Goal: Task Accomplishment & Management: Use online tool/utility

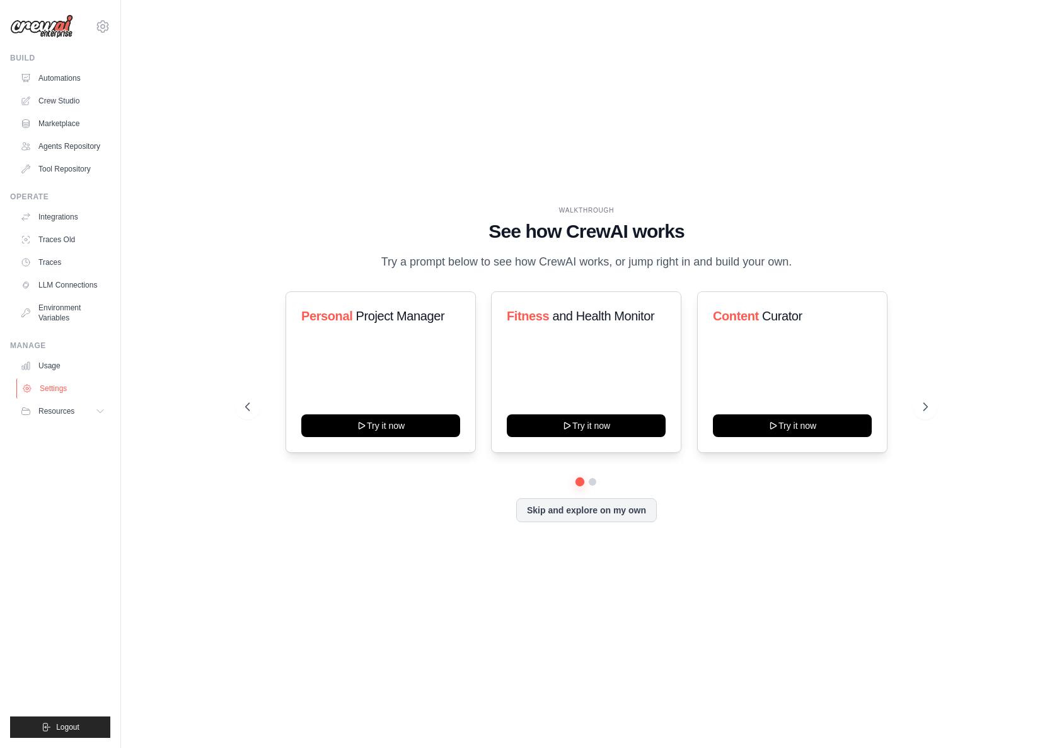
click at [55, 397] on link "Settings" at bounding box center [63, 388] width 95 height 20
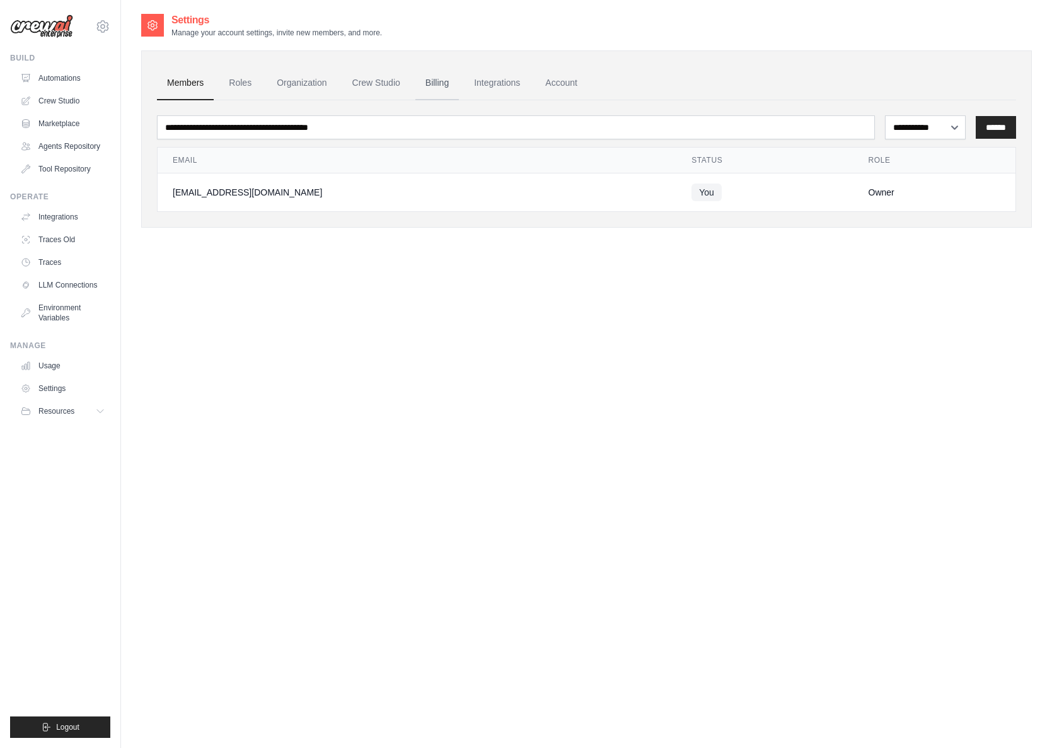
click at [459, 79] on link "Billing" at bounding box center [436, 83] width 43 height 34
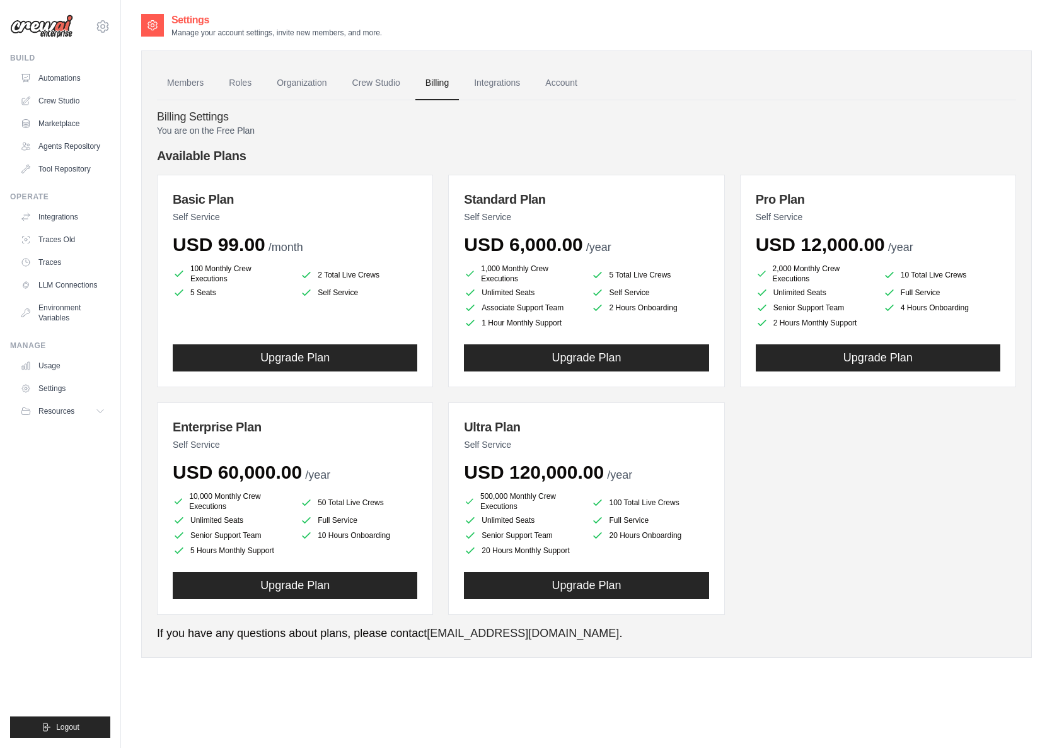
drag, startPoint x: 235, startPoint y: 236, endPoint x: 343, endPoint y: 235, distance: 108.4
click at [332, 236] on div "USD 99.00 /month" at bounding box center [295, 244] width 245 height 23
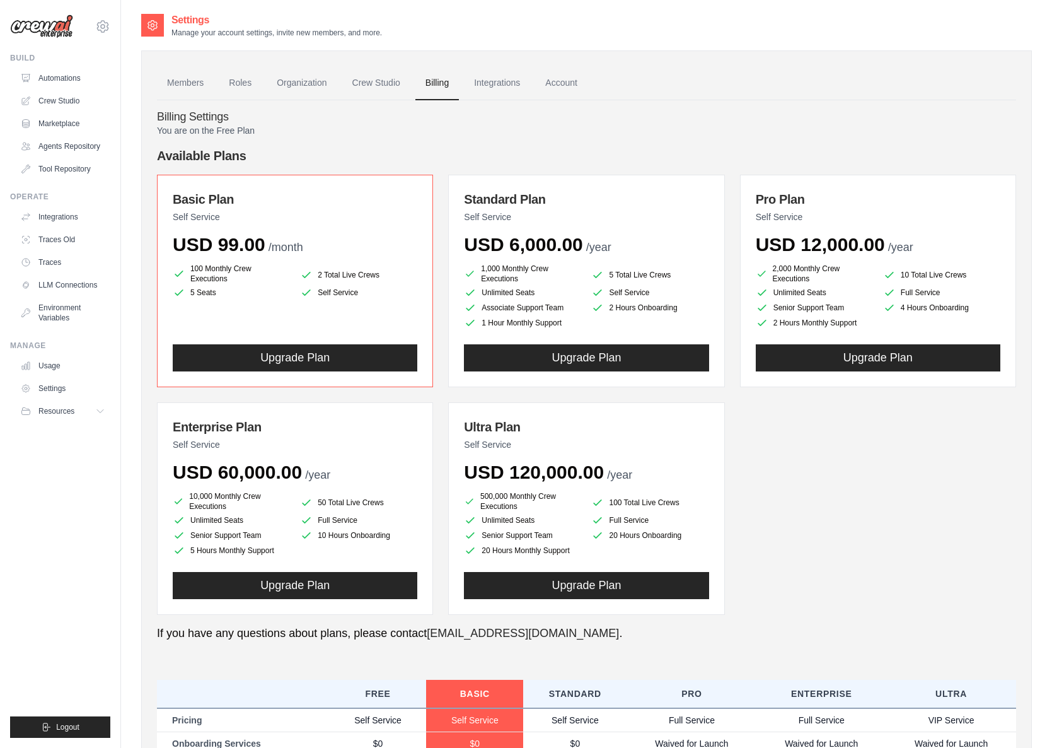
click at [395, 151] on h4 "Available Plans" at bounding box center [586, 156] width 859 height 18
click at [398, 82] on link "Crew Studio" at bounding box center [376, 83] width 68 height 34
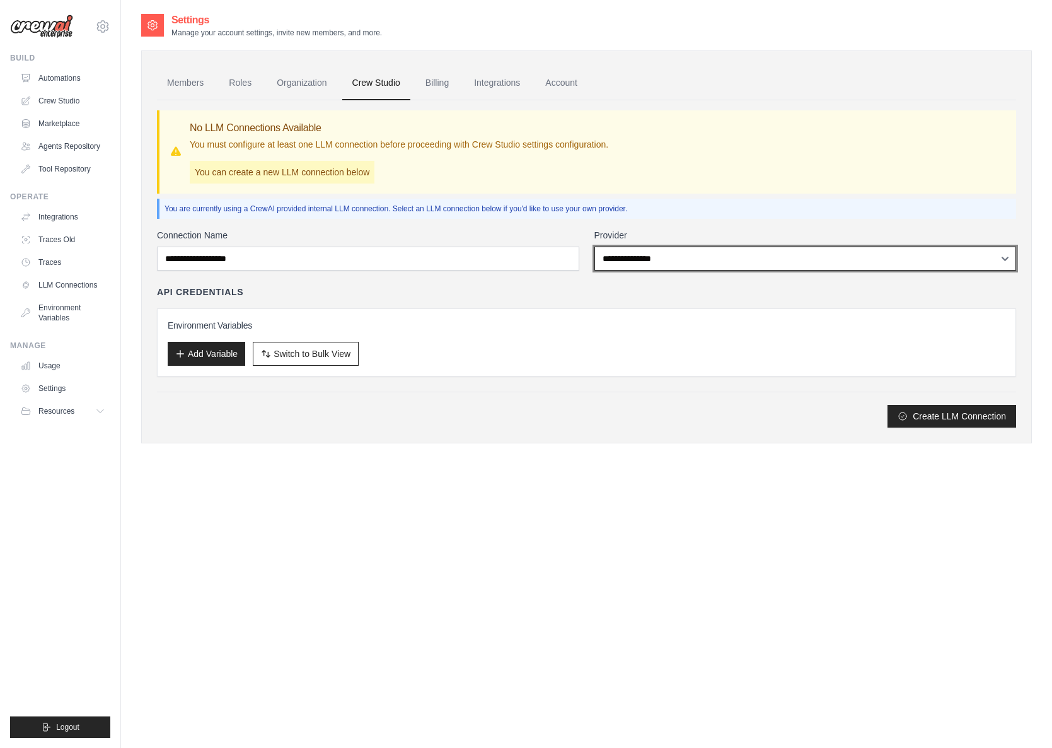
click at [594, 246] on select "**********" at bounding box center [805, 258] width 422 height 24
click at [611, 257] on select "**********" at bounding box center [805, 258] width 422 height 24
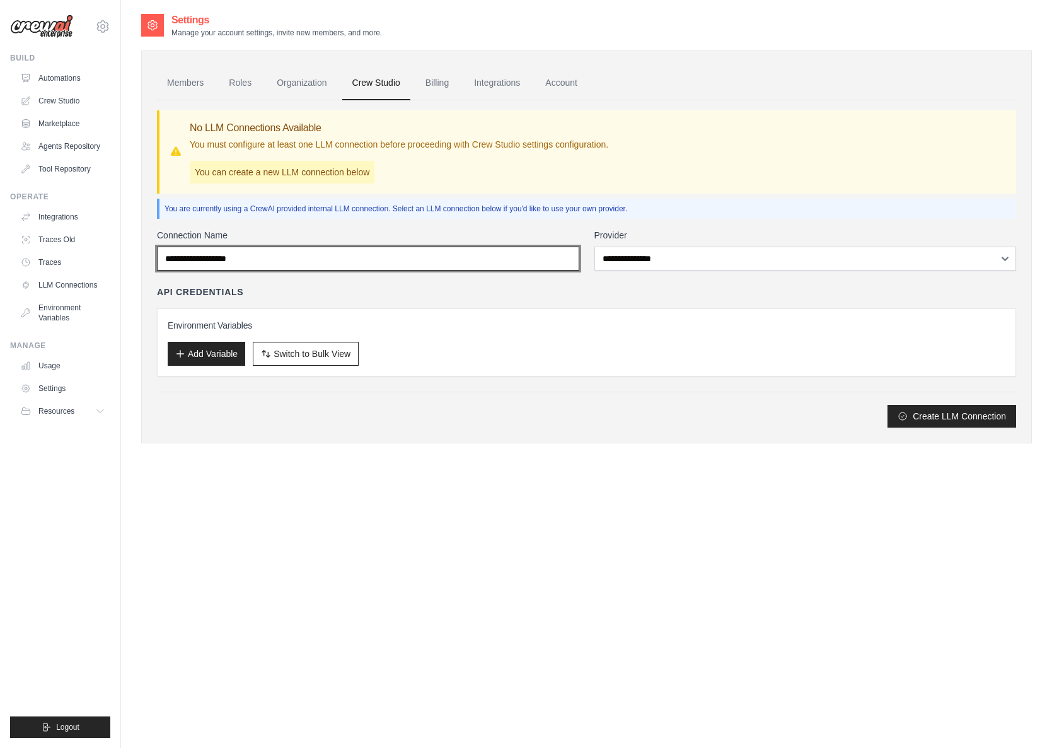
click at [301, 250] on input "Connection Name" at bounding box center [368, 258] width 422 height 24
click at [63, 83] on link "Automations" at bounding box center [63, 78] width 95 height 20
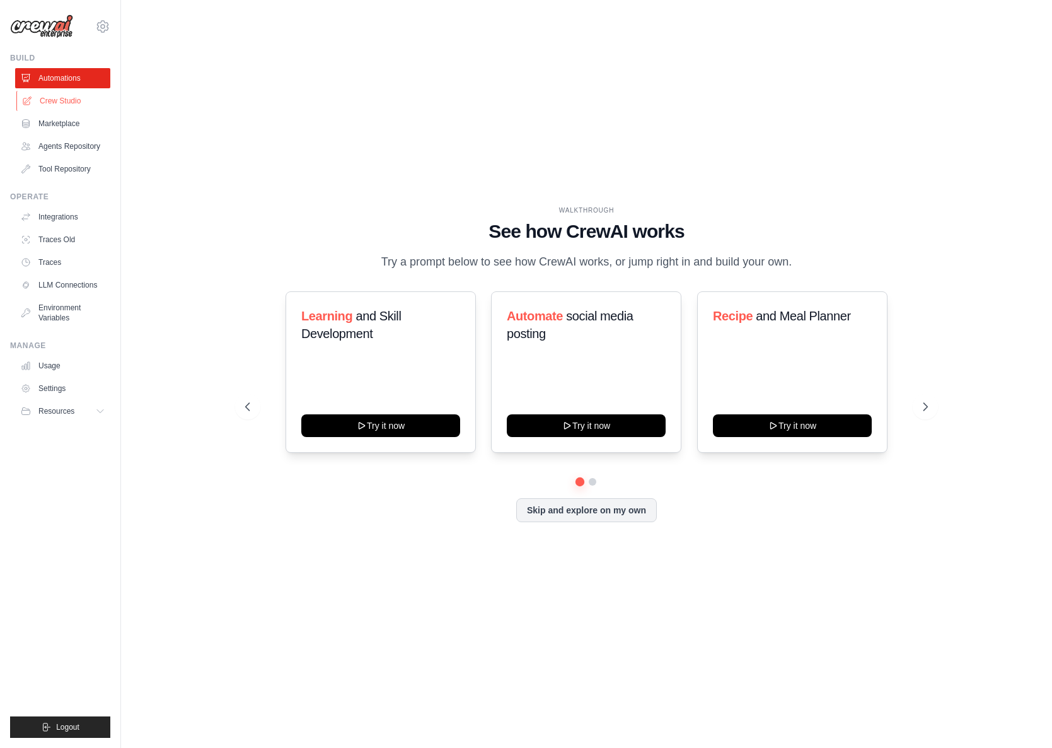
click at [54, 101] on link "Crew Studio" at bounding box center [63, 101] width 95 height 20
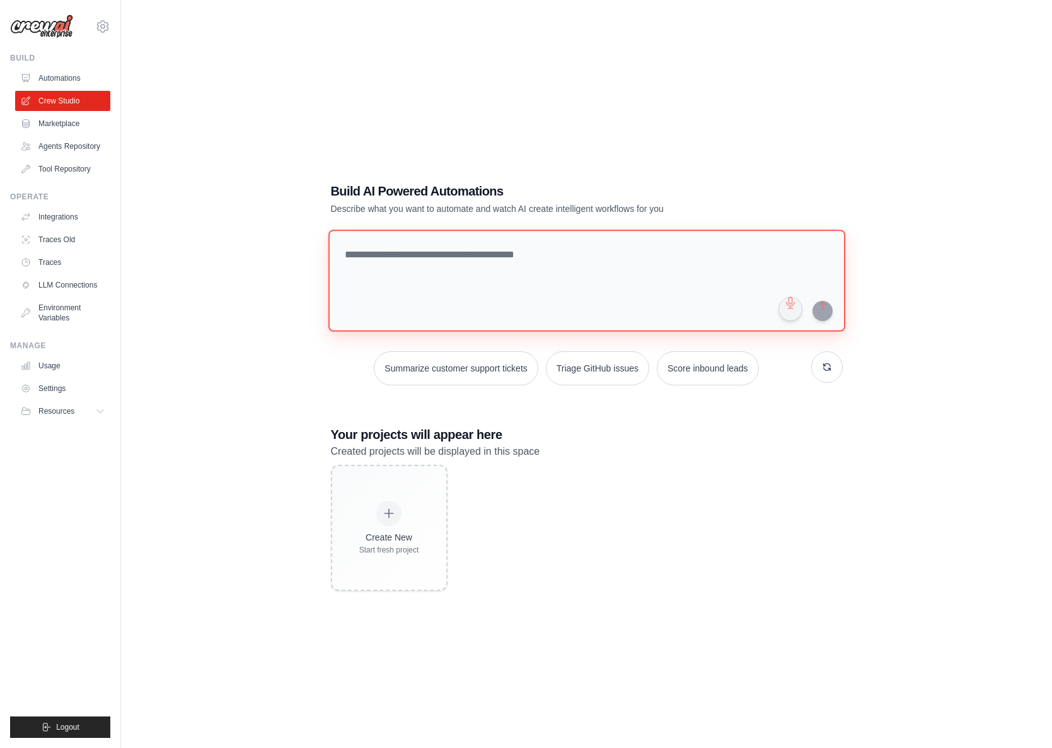
click at [502, 260] on textarea at bounding box center [586, 280] width 517 height 102
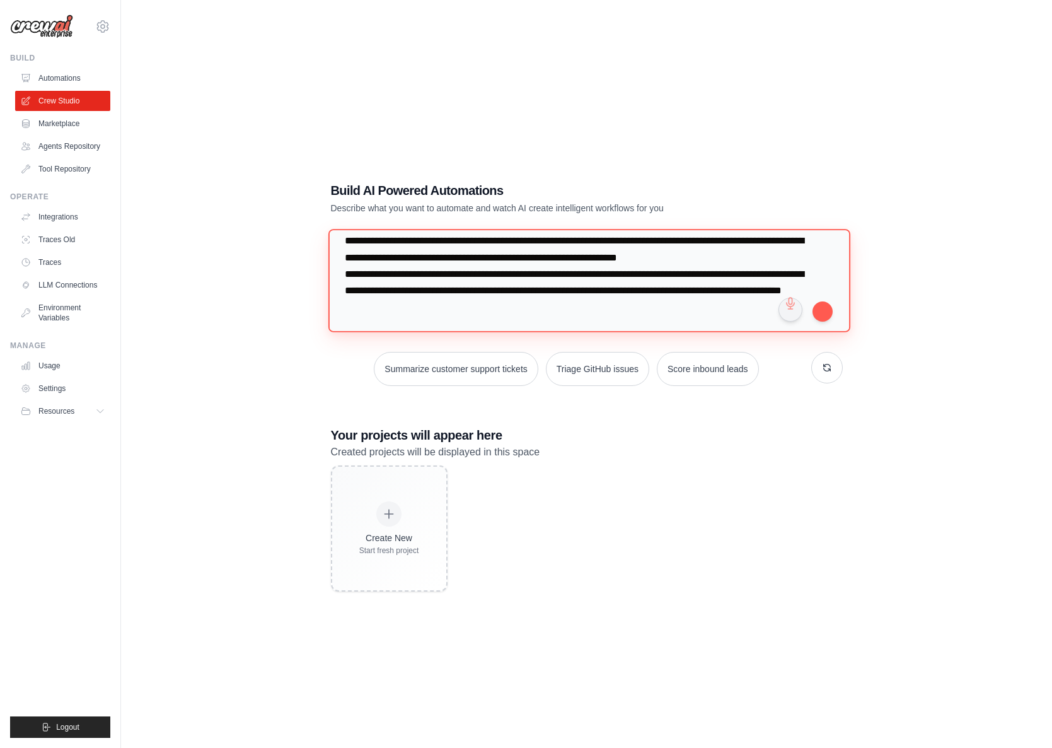
scroll to position [32, 0]
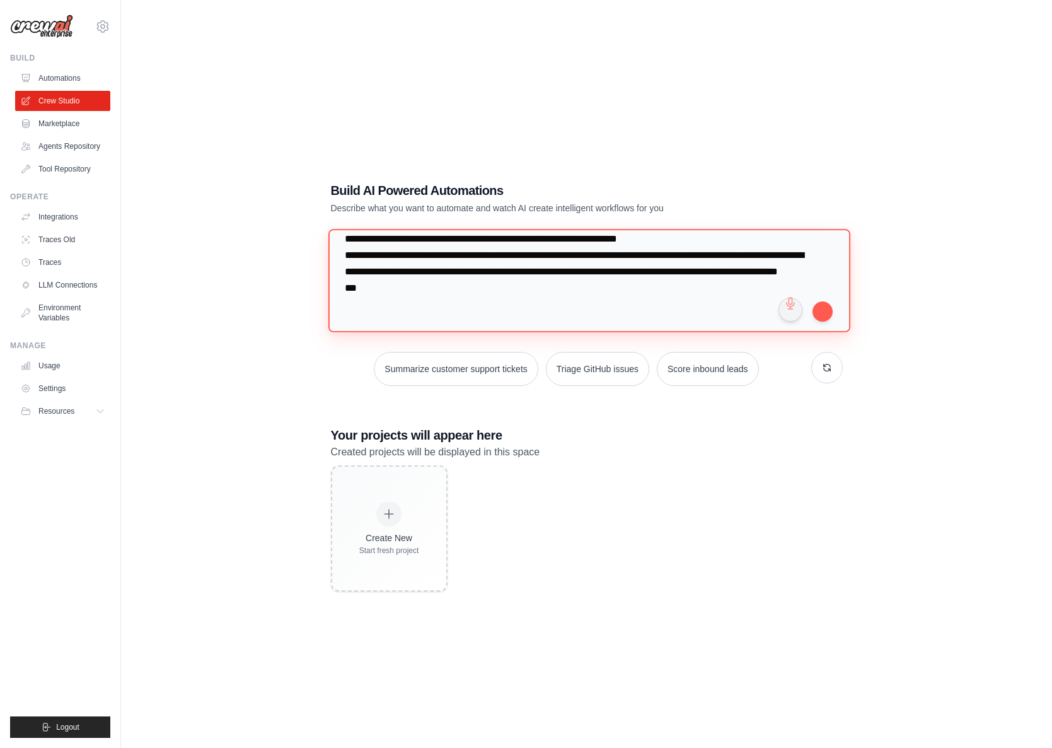
click at [541, 271] on textarea "**********" at bounding box center [589, 280] width 522 height 103
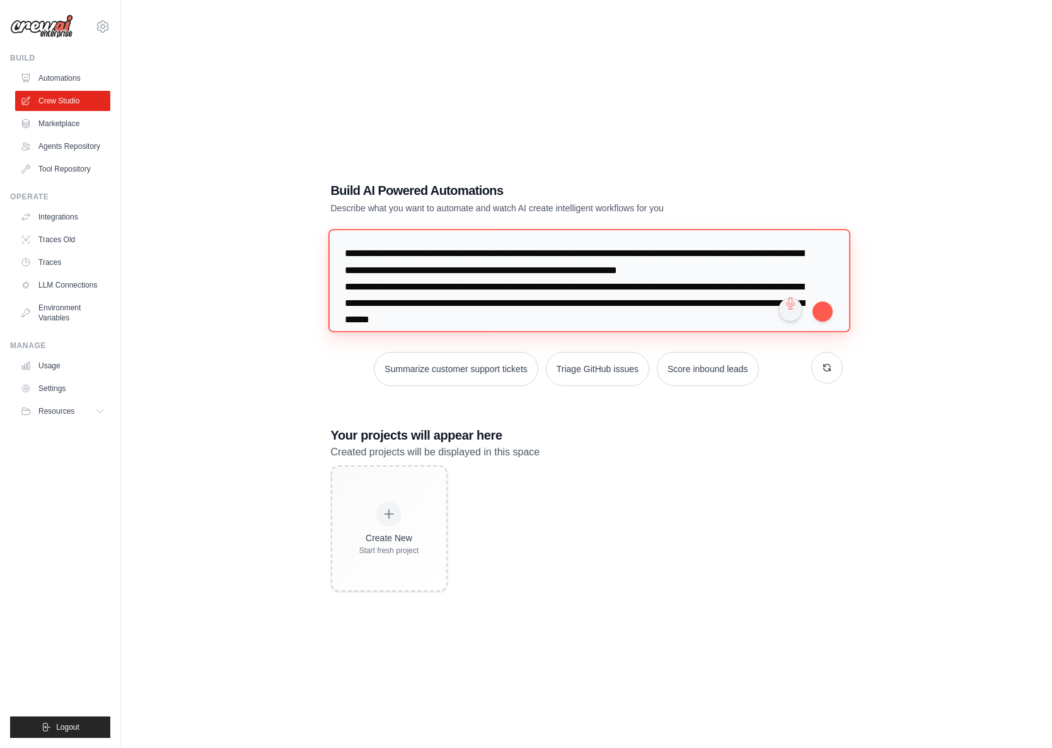
scroll to position [121, 0]
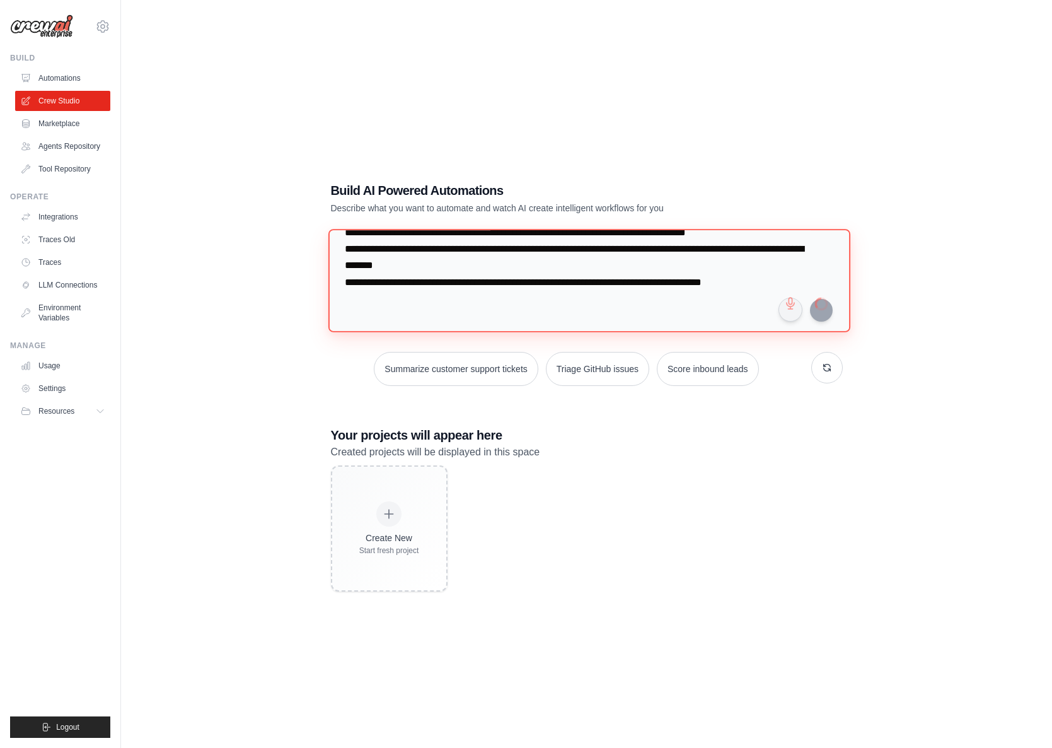
type textarea "**********"
click at [449, 300] on textarea "**********" at bounding box center [589, 280] width 522 height 103
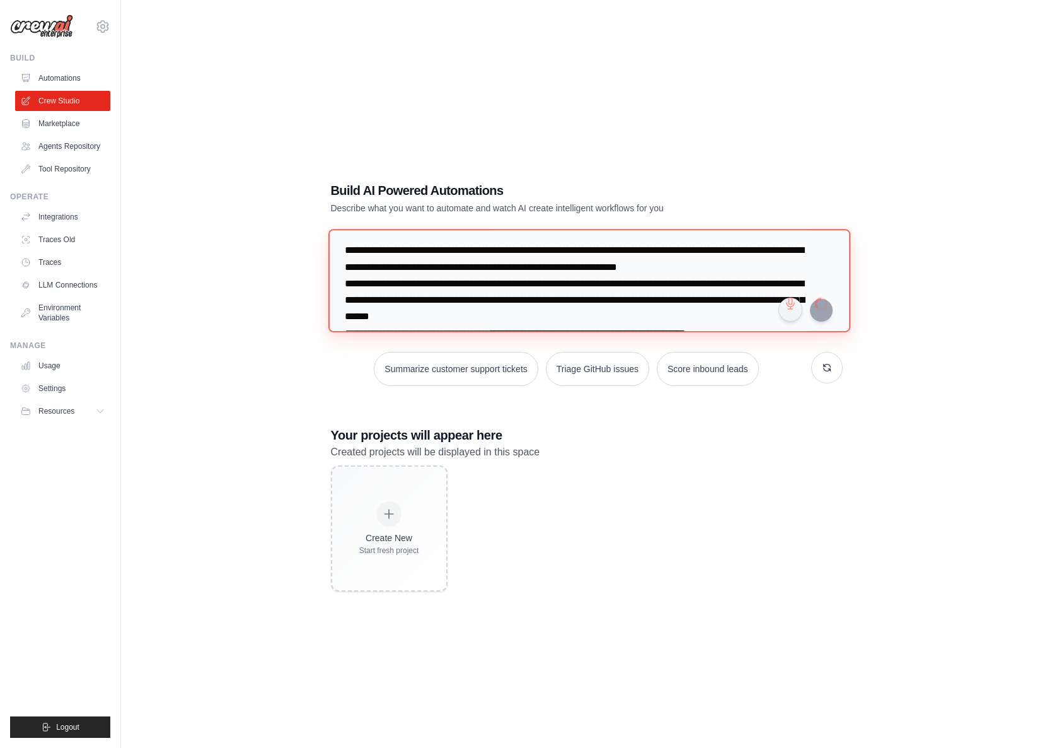
scroll to position [0, 0]
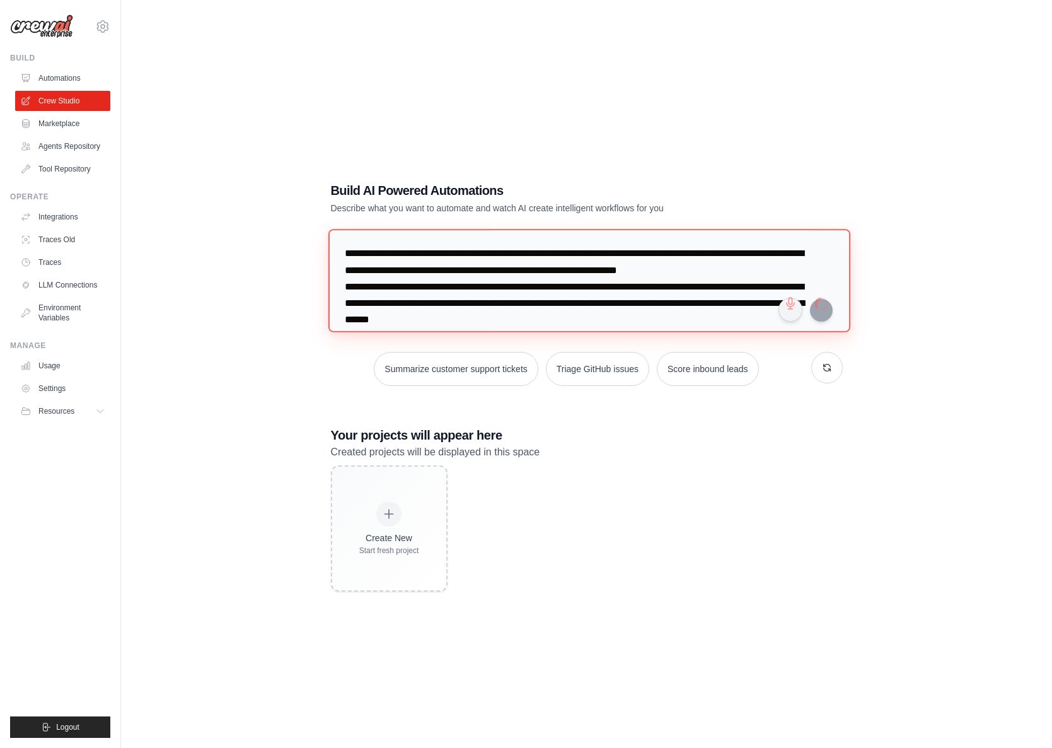
click at [693, 289] on textarea "**********" at bounding box center [589, 280] width 522 height 103
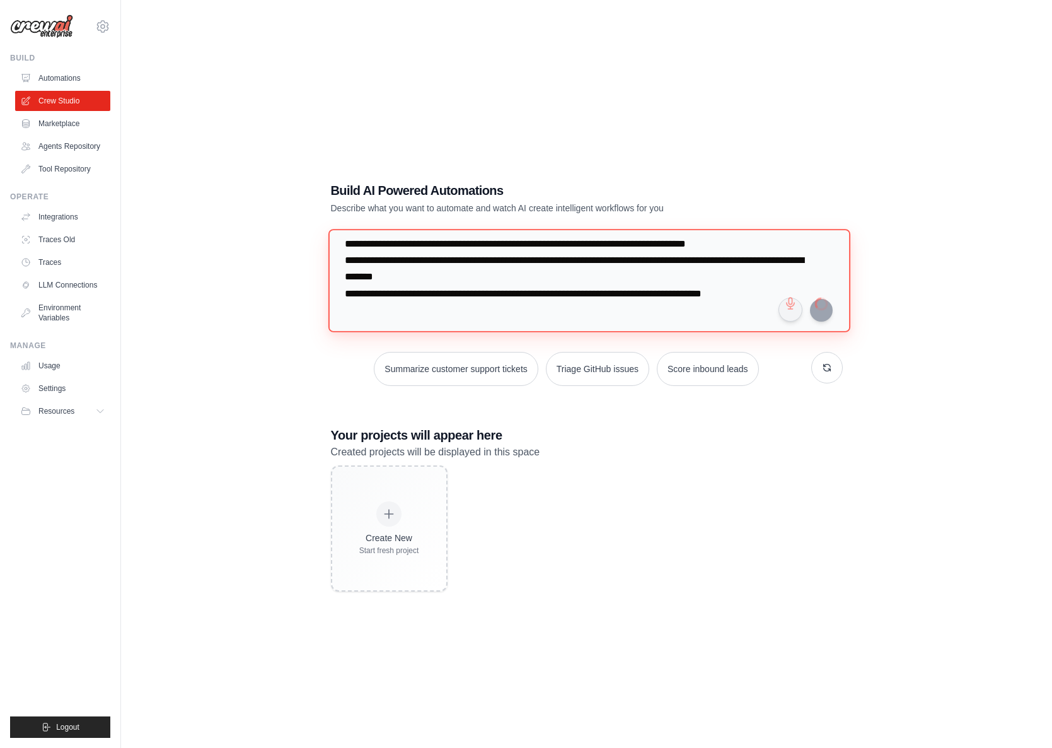
scroll to position [137, 0]
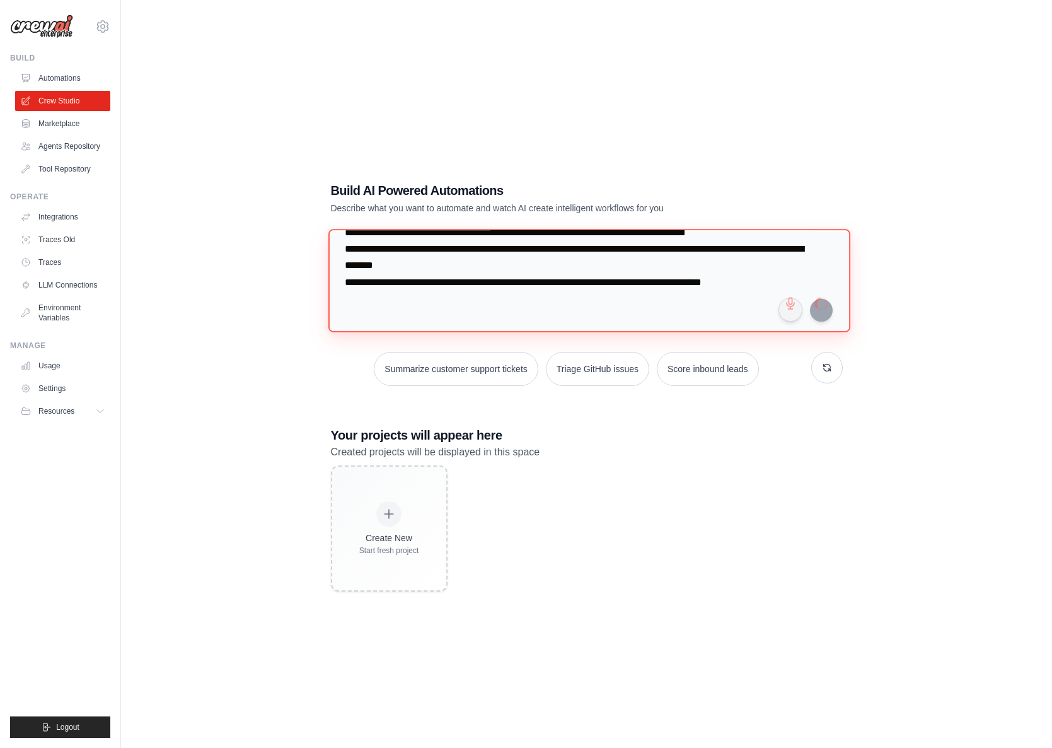
click at [460, 304] on textarea "**********" at bounding box center [589, 280] width 522 height 103
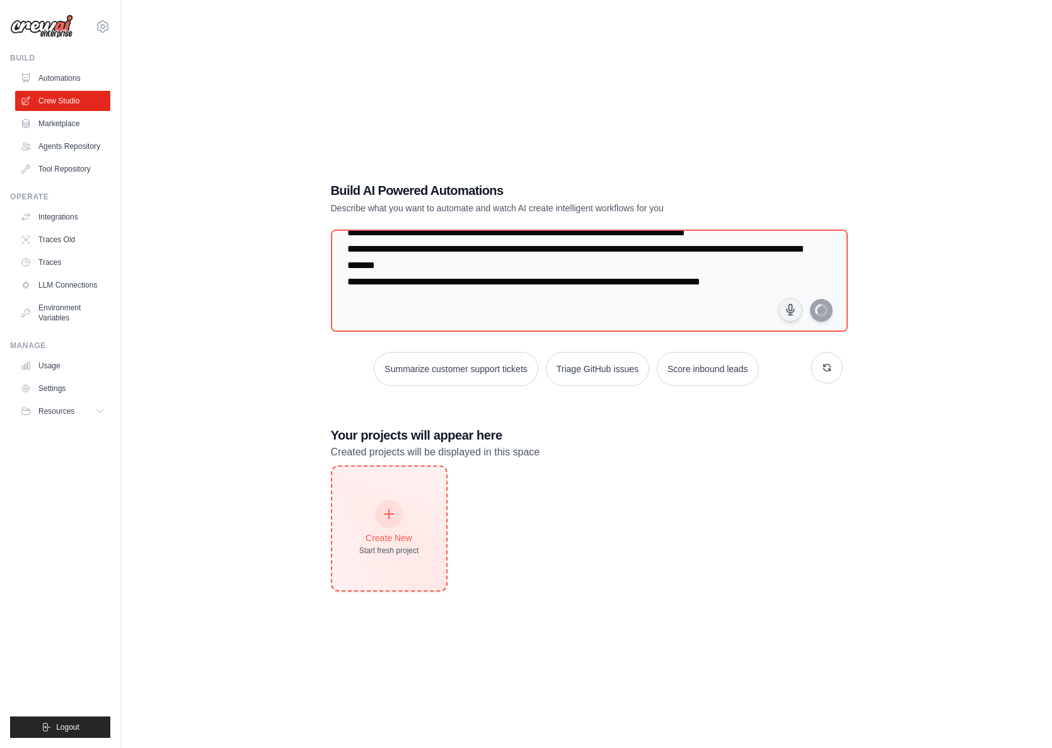
click at [385, 511] on icon at bounding box center [389, 514] width 14 height 14
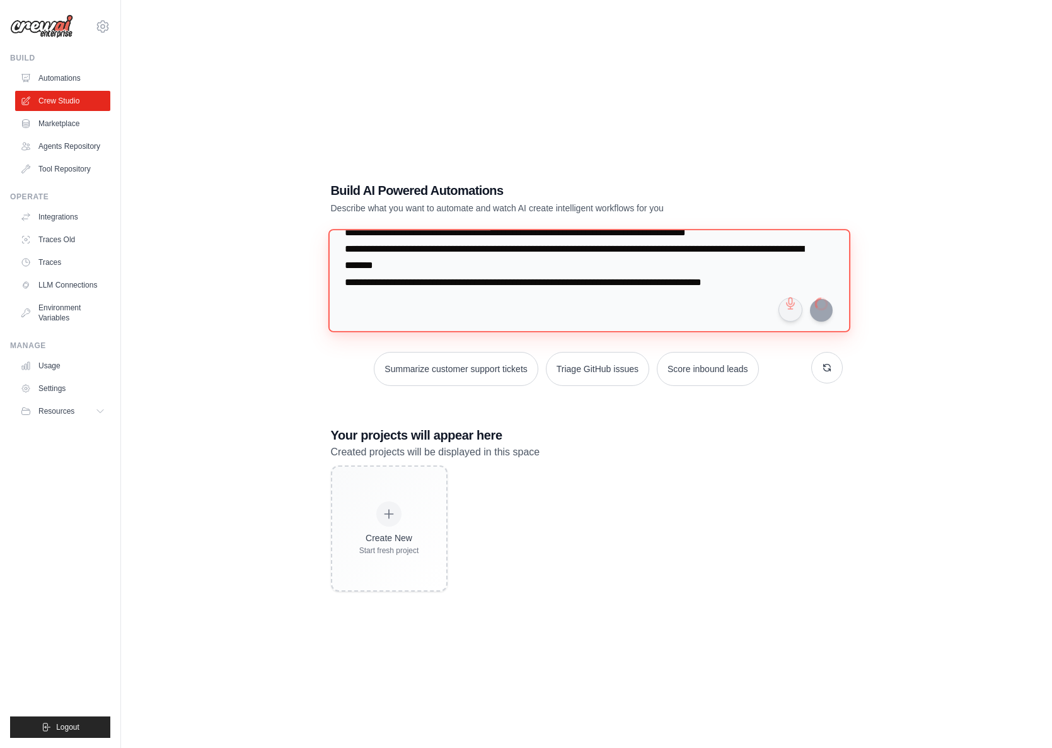
click at [535, 286] on textarea "**********" at bounding box center [589, 280] width 522 height 103
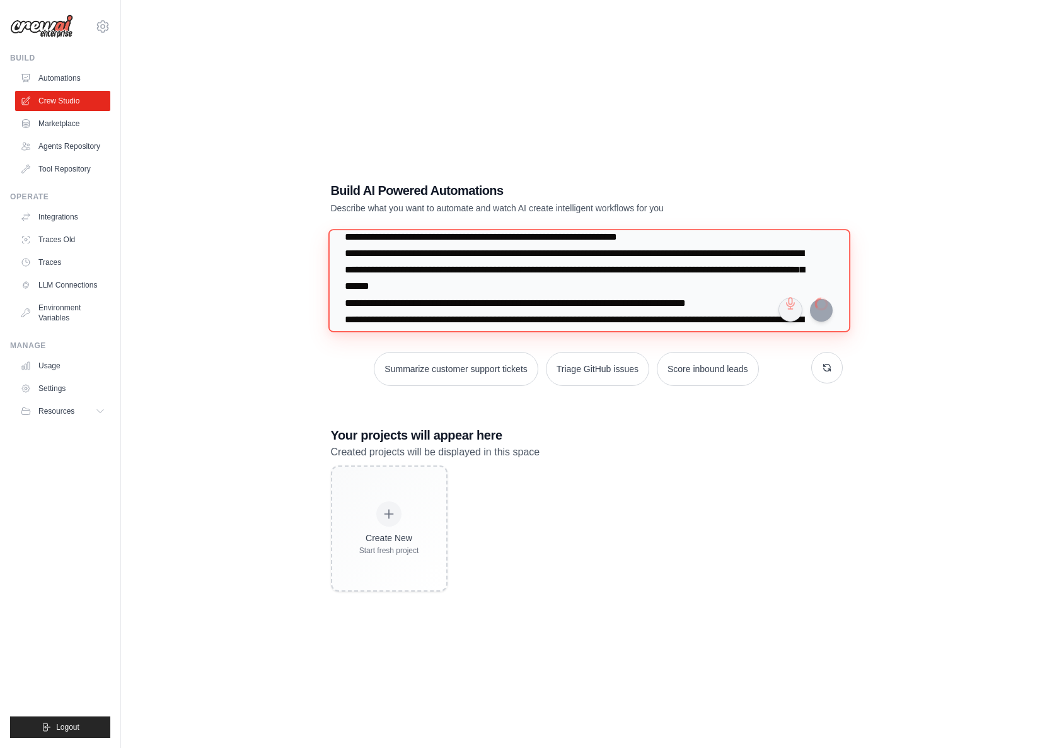
scroll to position [0, 0]
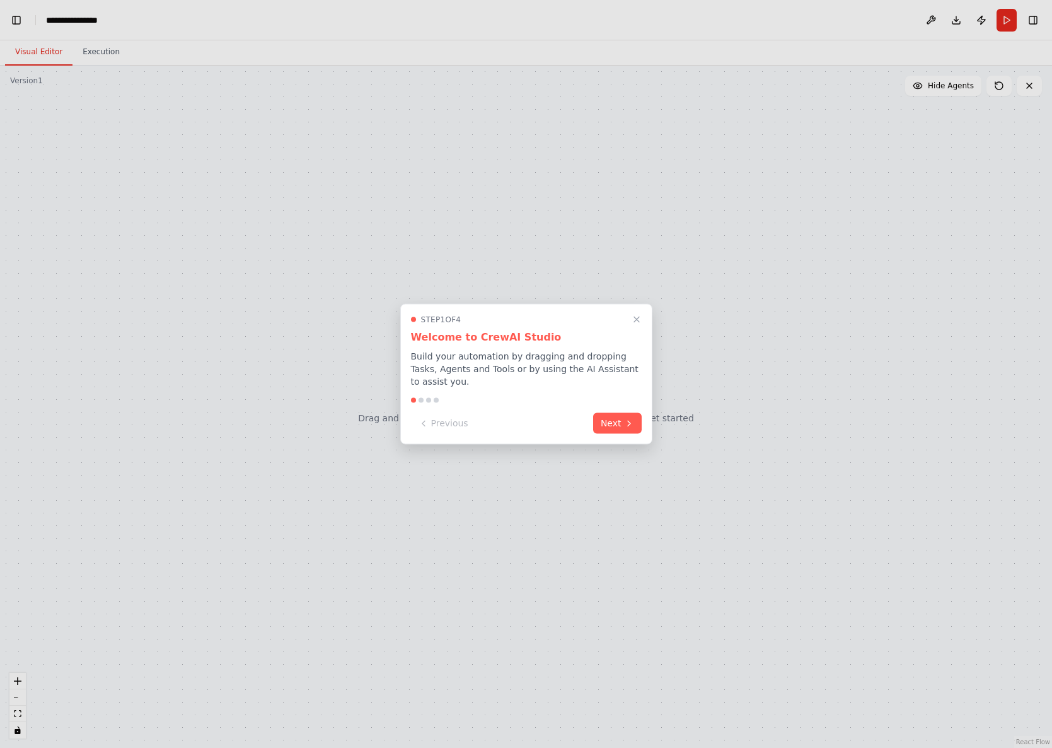
scroll to position [5486, 0]
click at [625, 429] on button "Next" at bounding box center [617, 422] width 49 height 21
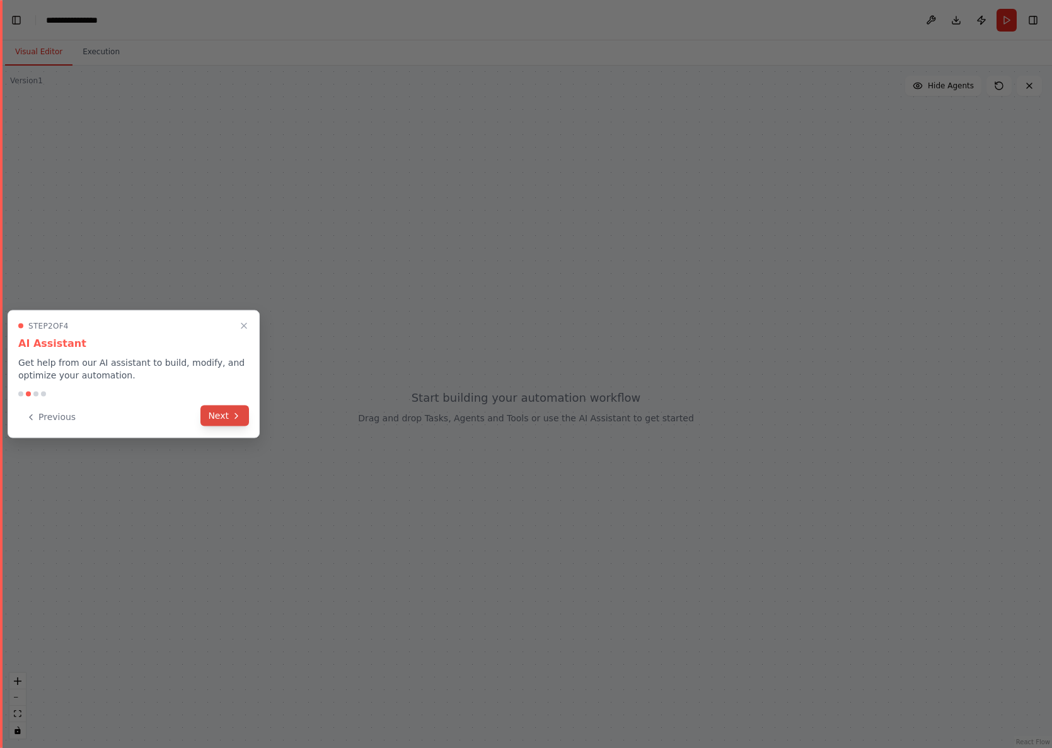
click at [231, 417] on button "Next" at bounding box center [224, 415] width 49 height 21
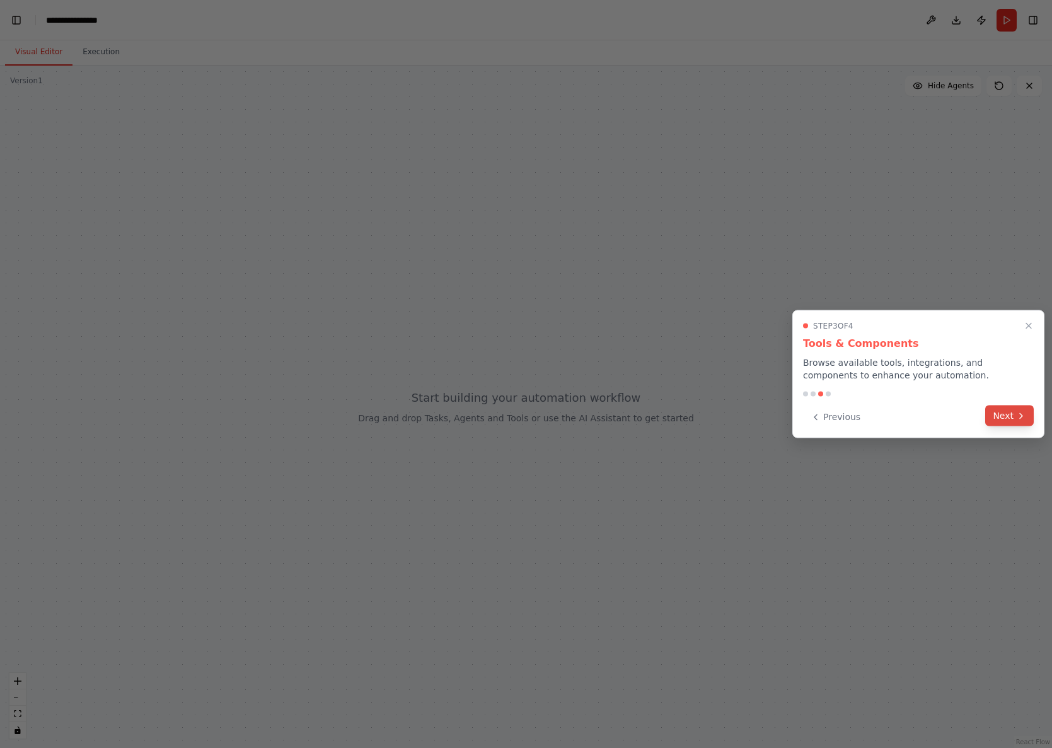
click at [999, 409] on button "Next" at bounding box center [1009, 415] width 49 height 21
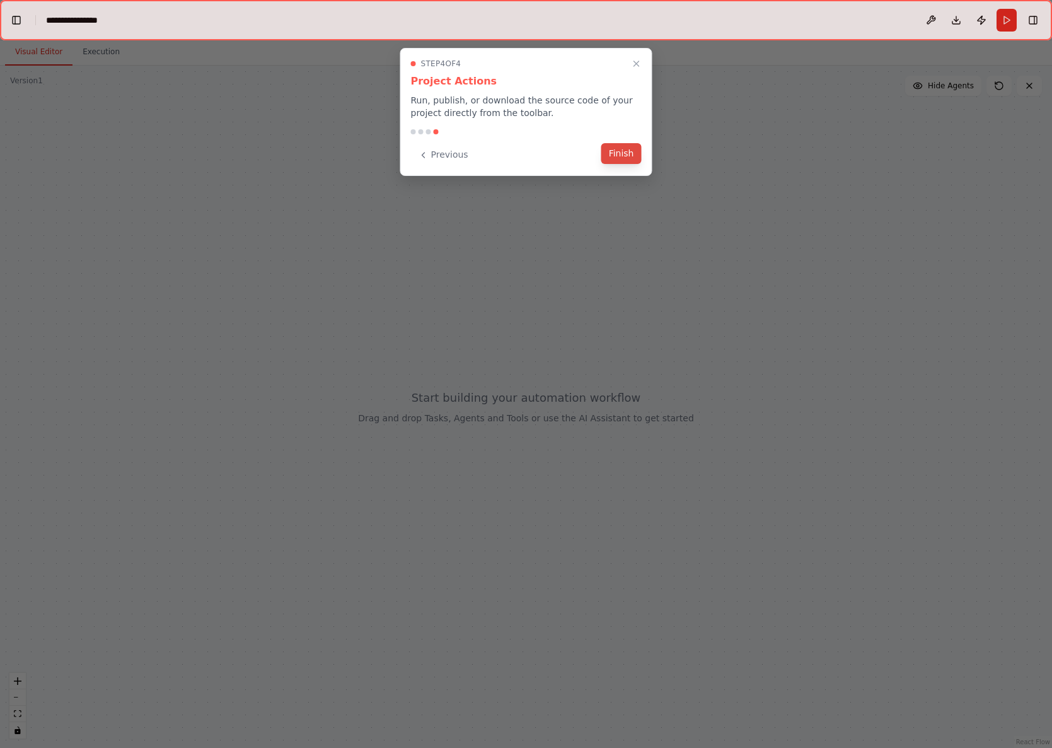
click at [630, 154] on button "Finish" at bounding box center [621, 153] width 40 height 21
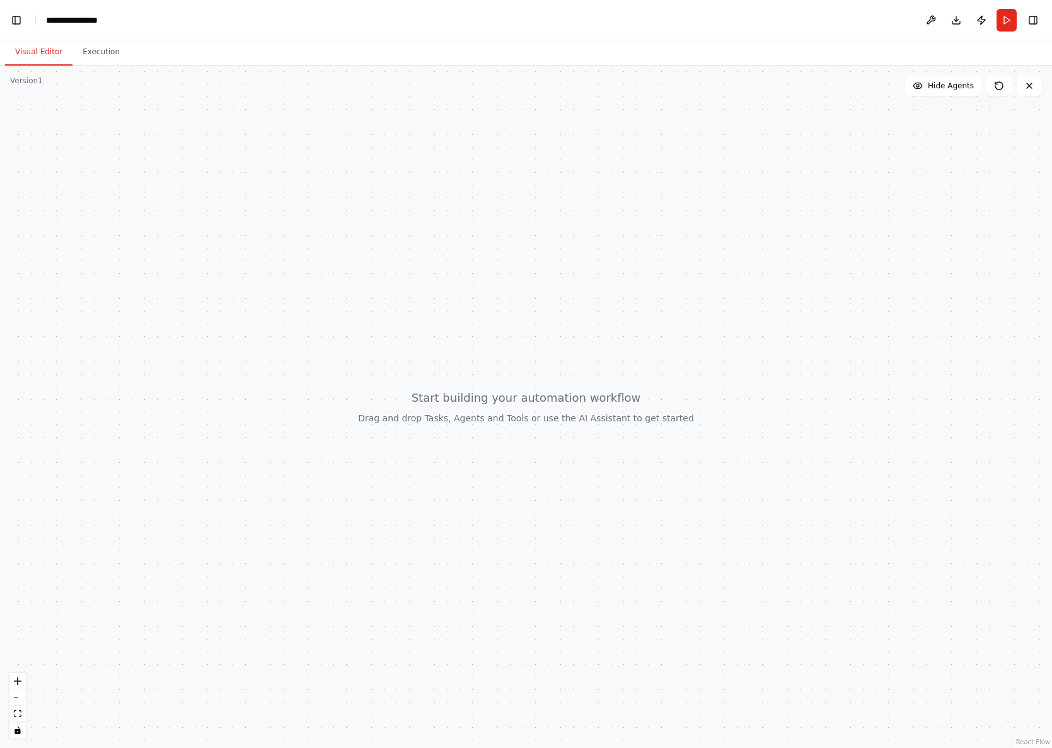
scroll to position [17431, 0]
click at [16, 10] on header "**********" at bounding box center [526, 20] width 1052 height 40
click at [18, 22] on button "Toggle Left Sidebar" at bounding box center [17, 20] width 18 height 18
click at [934, 80] on button "Hide Agents" at bounding box center [943, 86] width 76 height 20
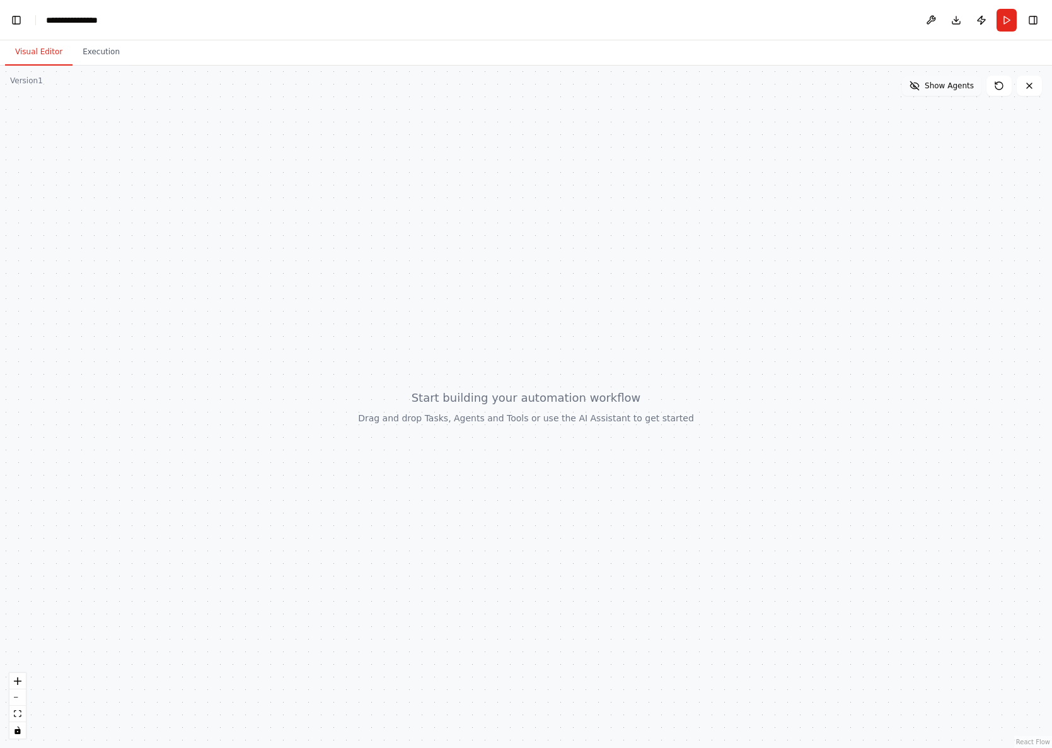
click at [934, 80] on button "Show Agents" at bounding box center [941, 86] width 79 height 20
click at [1035, 17] on button "Toggle Right Sidebar" at bounding box center [1033, 20] width 18 height 18
click at [934, 21] on button at bounding box center [931, 20] width 20 height 23
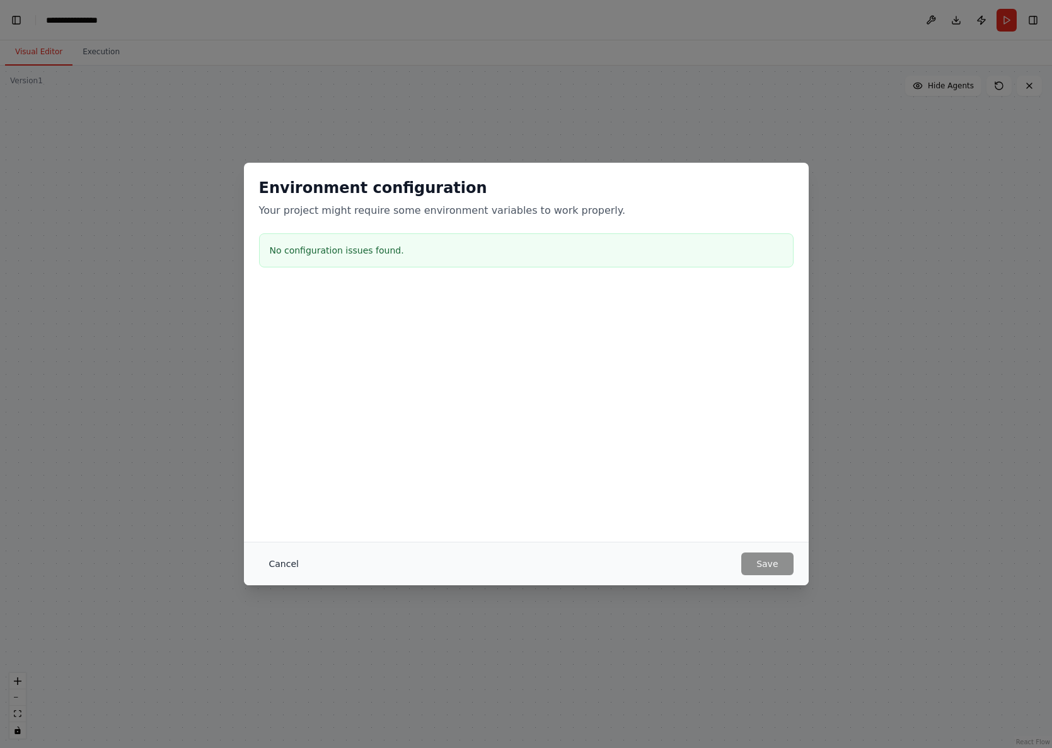
click at [294, 562] on button "Cancel" at bounding box center [284, 563] width 50 height 23
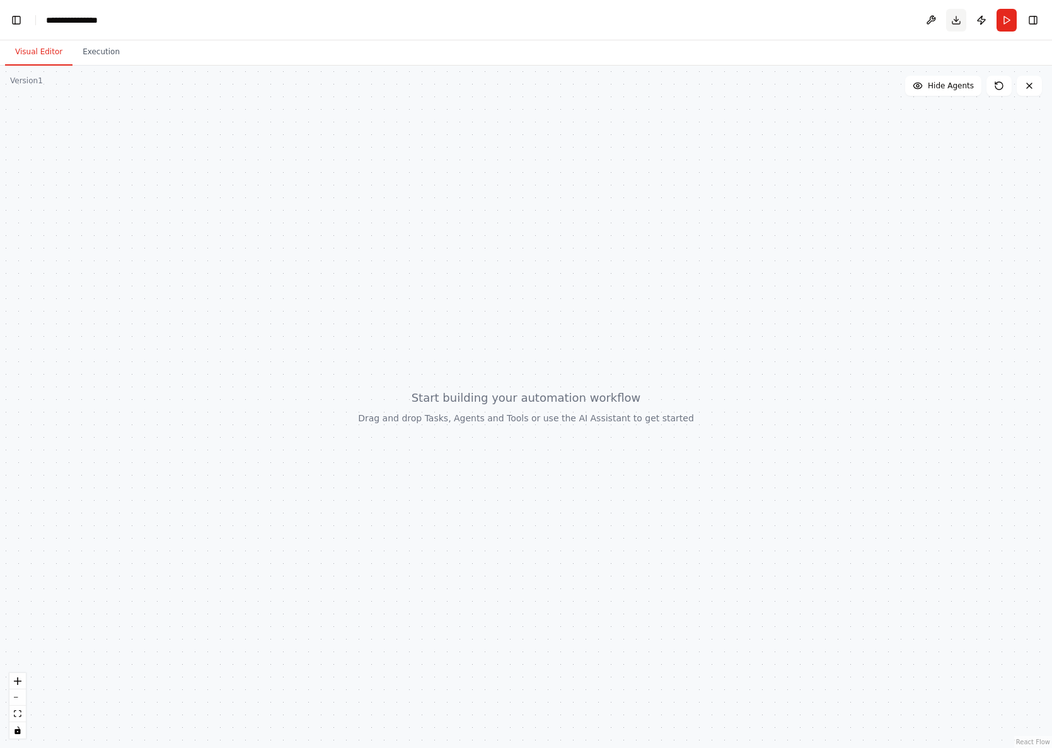
click at [955, 14] on button "Download" at bounding box center [956, 20] width 20 height 23
click at [950, 309] on div at bounding box center [526, 407] width 1052 height 682
click at [393, 420] on div at bounding box center [526, 407] width 1052 height 682
click at [934, 14] on button at bounding box center [931, 20] width 20 height 23
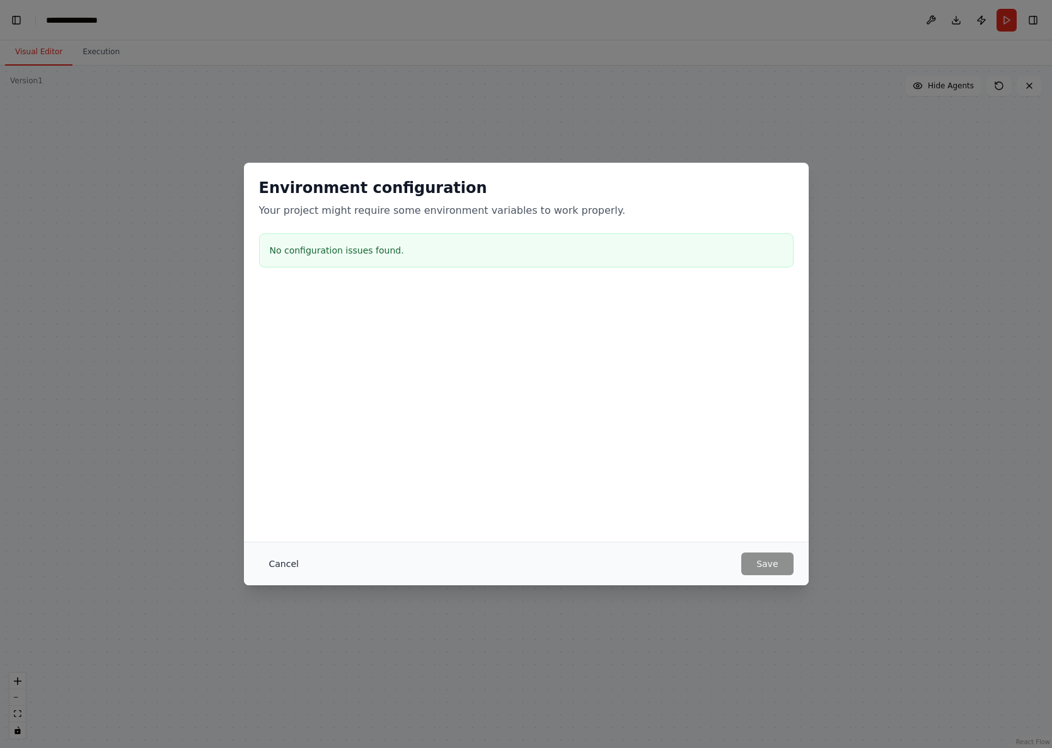
click at [270, 566] on button "Cancel" at bounding box center [284, 563] width 50 height 23
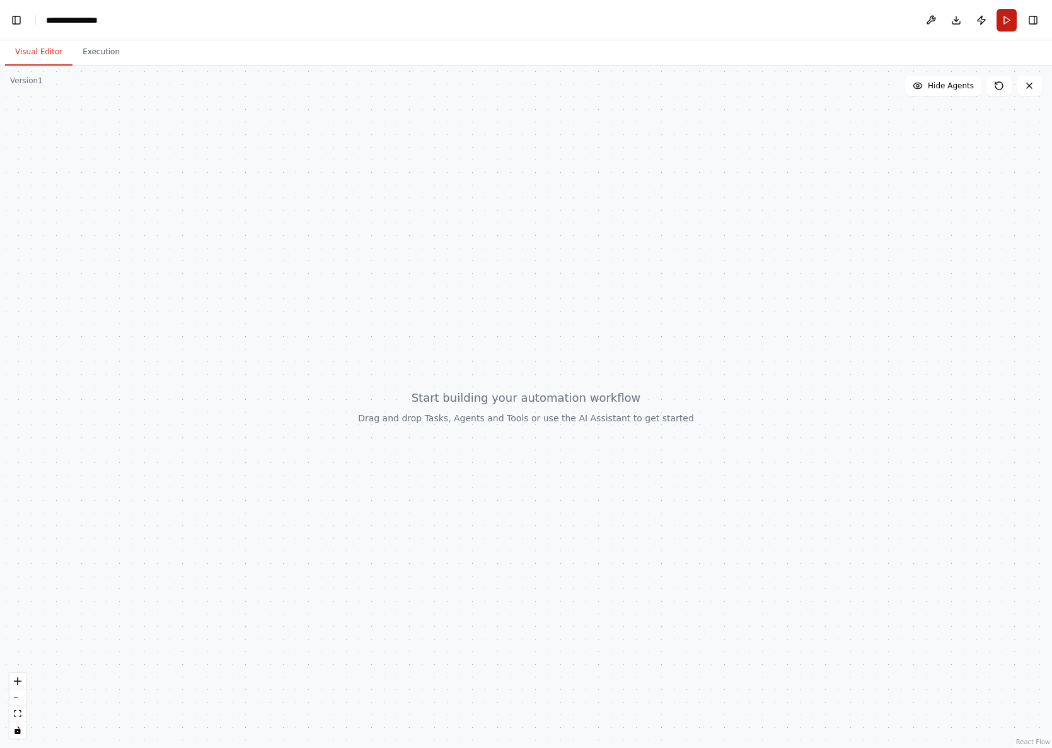
click at [1003, 21] on button "Run" at bounding box center [1007, 20] width 20 height 23
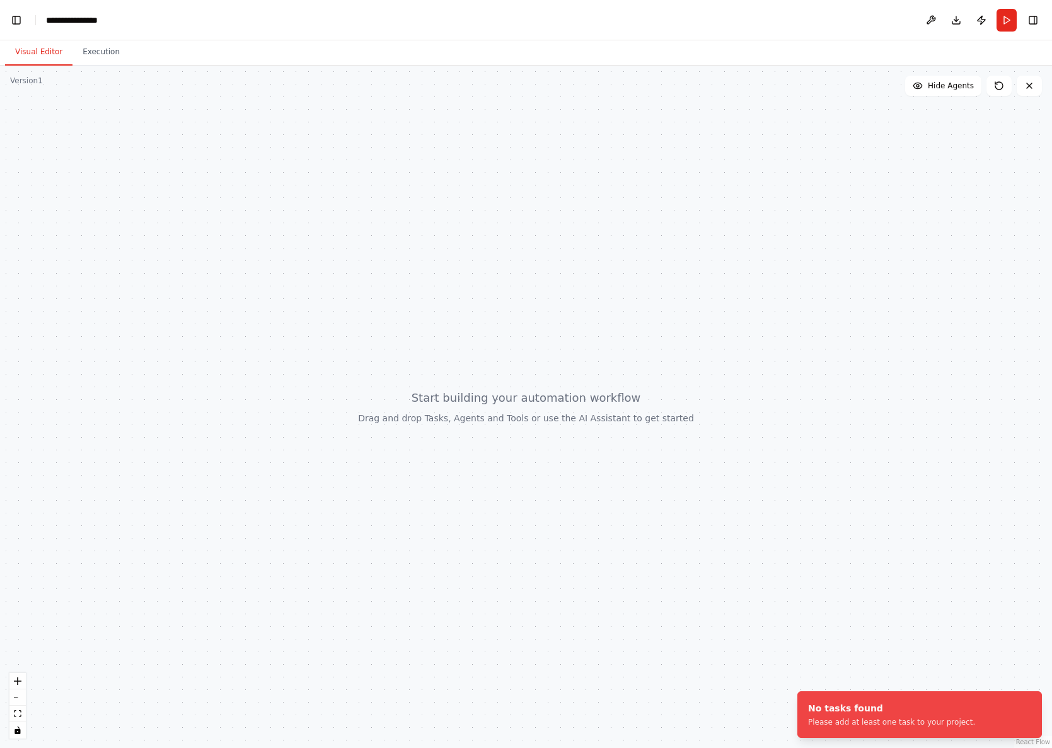
click at [755, 350] on div at bounding box center [526, 407] width 1052 height 682
click at [99, 52] on button "Execution" at bounding box center [100, 52] width 57 height 26
click at [25, 52] on button "Visual Editor" at bounding box center [38, 52] width 67 height 26
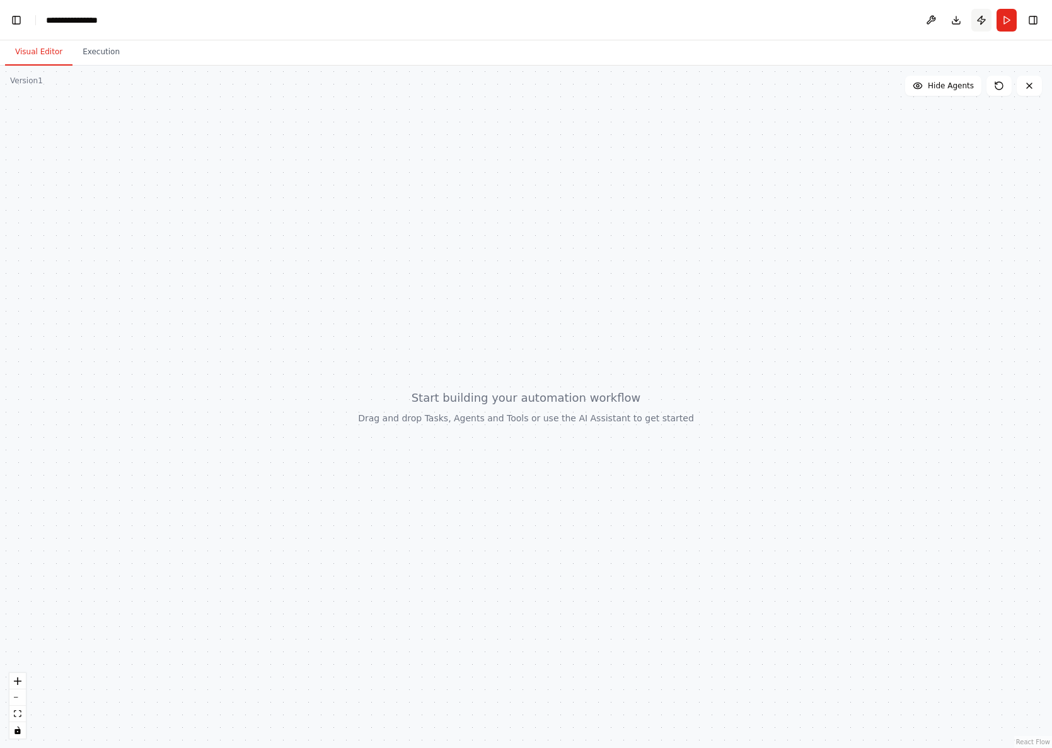
click at [987, 18] on button "Publish" at bounding box center [981, 20] width 20 height 23
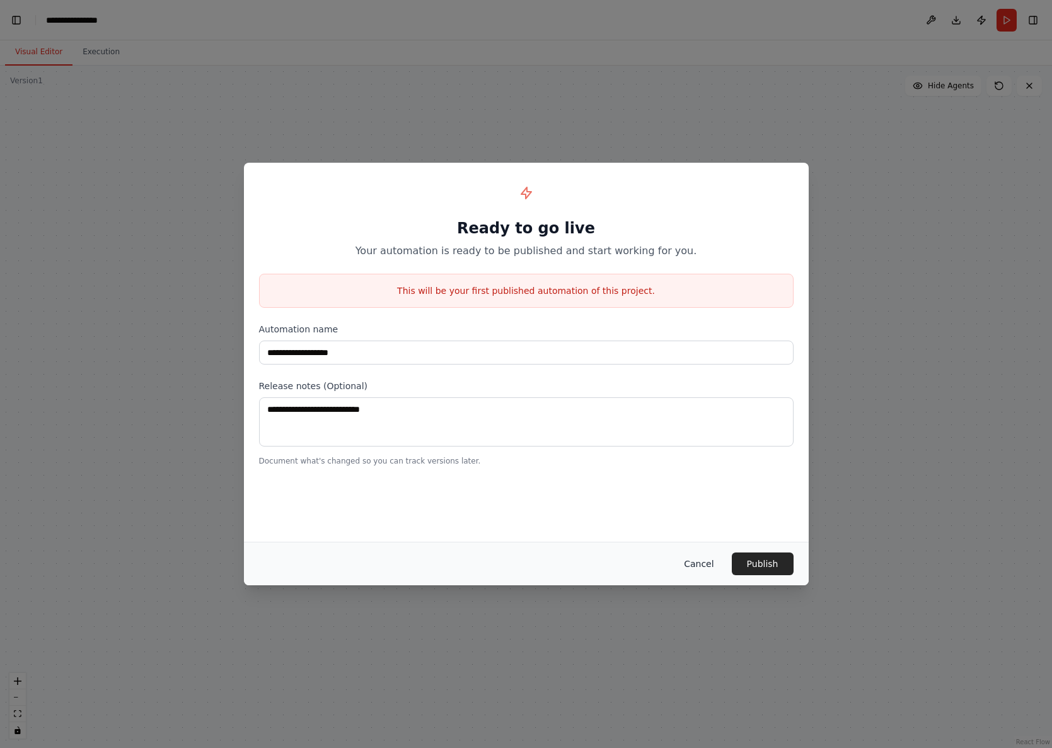
click at [696, 564] on button "Cancel" at bounding box center [699, 563] width 50 height 23
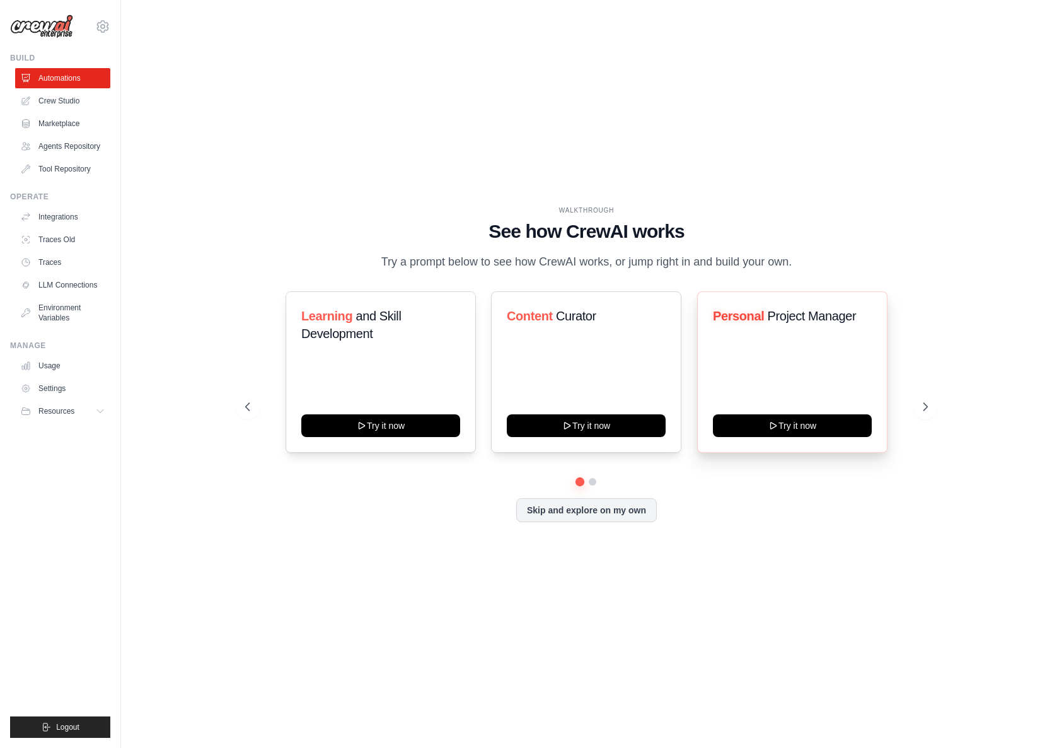
click at [835, 354] on div "Personal Project Manager Try it now" at bounding box center [792, 371] width 190 height 161
click at [937, 419] on button at bounding box center [925, 406] width 25 height 25
click at [526, 317] on h3 "Automate social media posting" at bounding box center [586, 324] width 159 height 35
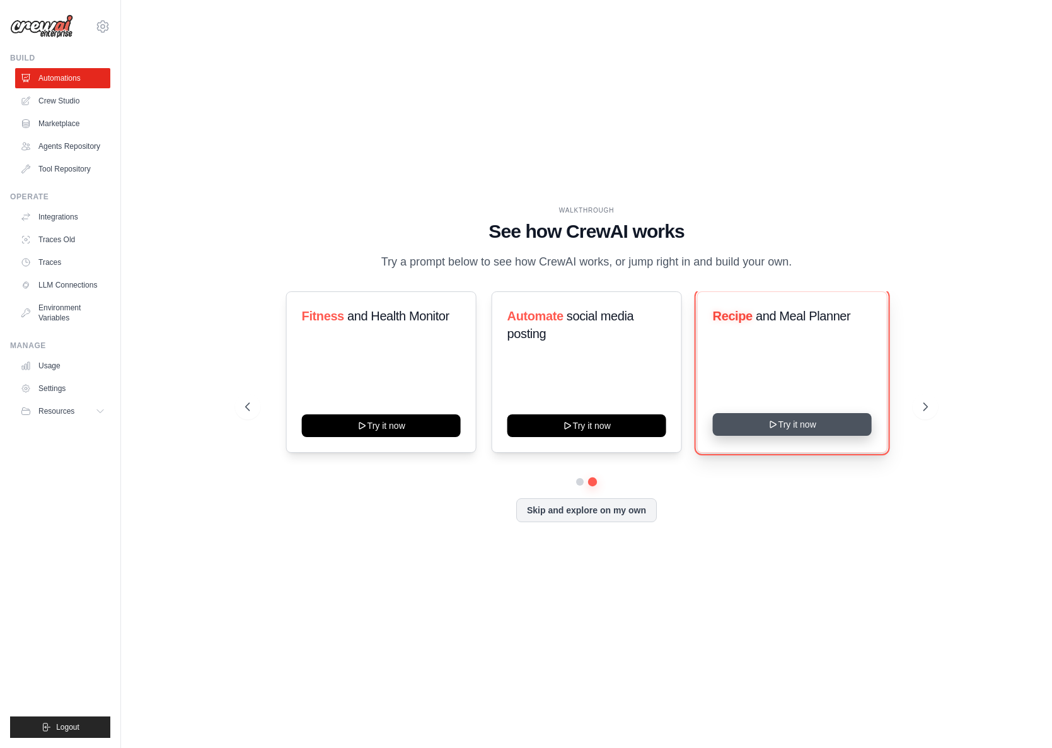
click at [802, 436] on button "Try it now" at bounding box center [792, 424] width 159 height 23
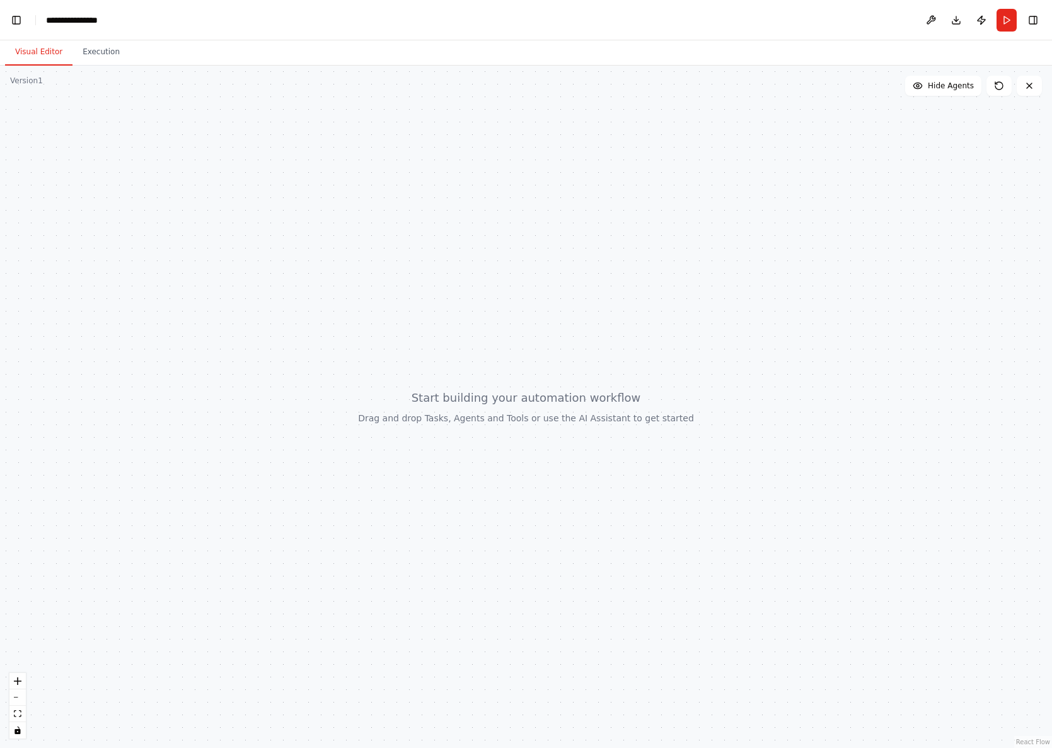
scroll to position [93, 0]
click at [9, 14] on button "Toggle Left Sidebar" at bounding box center [17, 20] width 18 height 18
click at [14, 19] on button "Toggle Left Sidebar" at bounding box center [17, 20] width 18 height 18
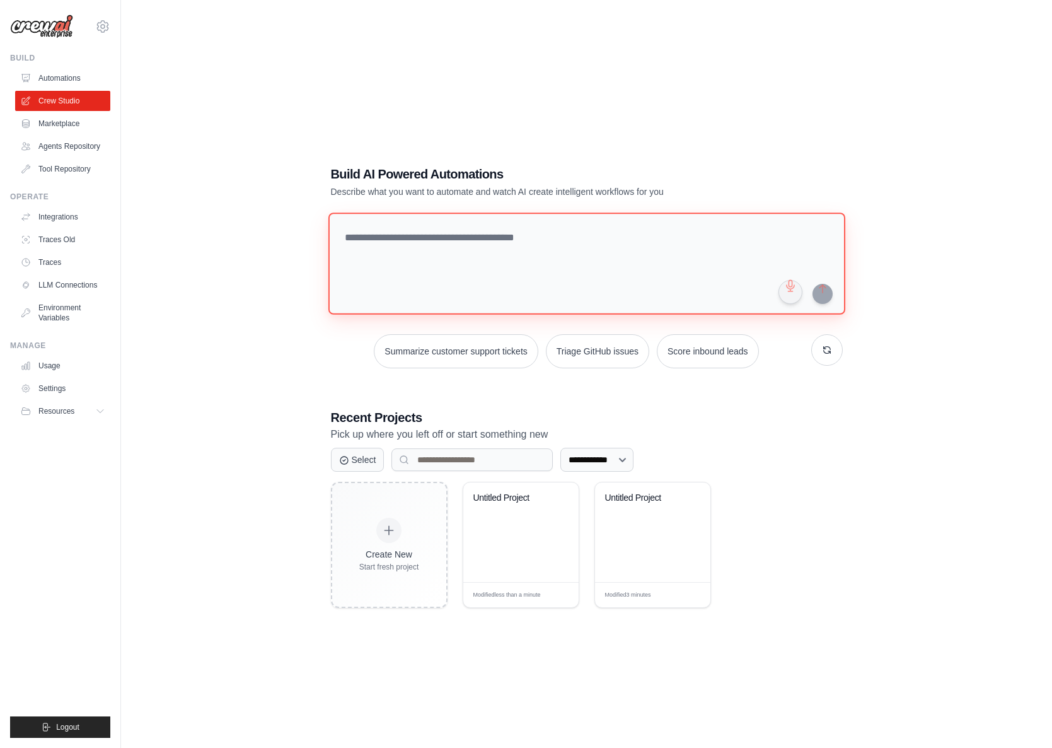
click at [516, 254] on textarea at bounding box center [586, 263] width 517 height 102
paste textarea "**********"
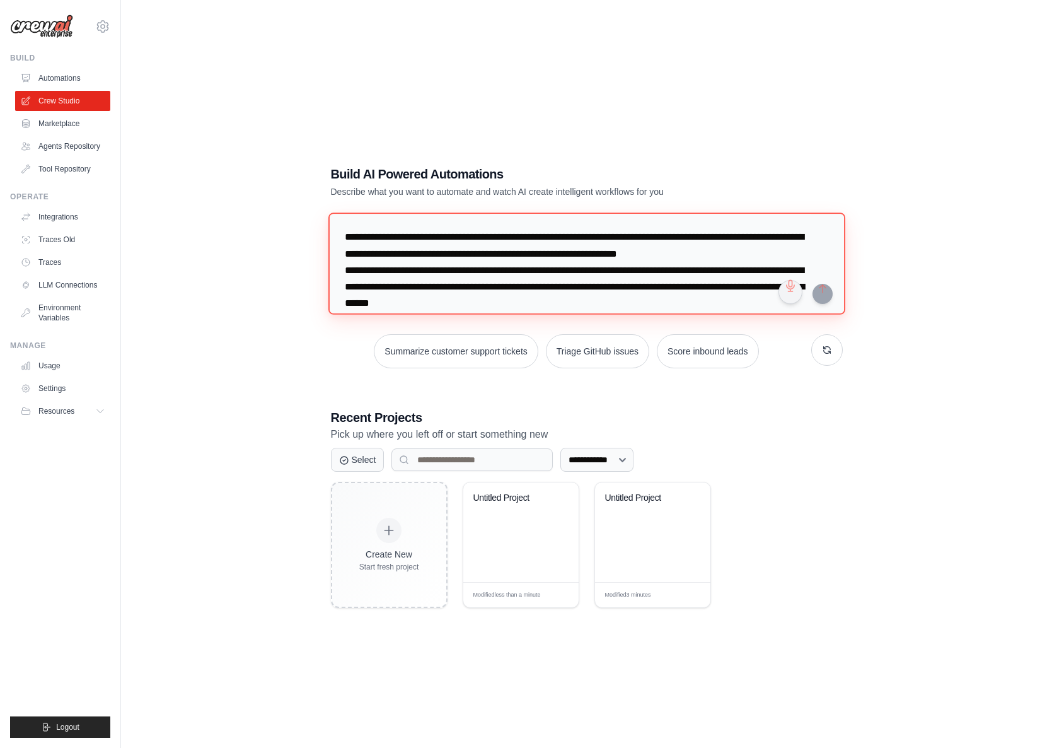
scroll to position [95, 0]
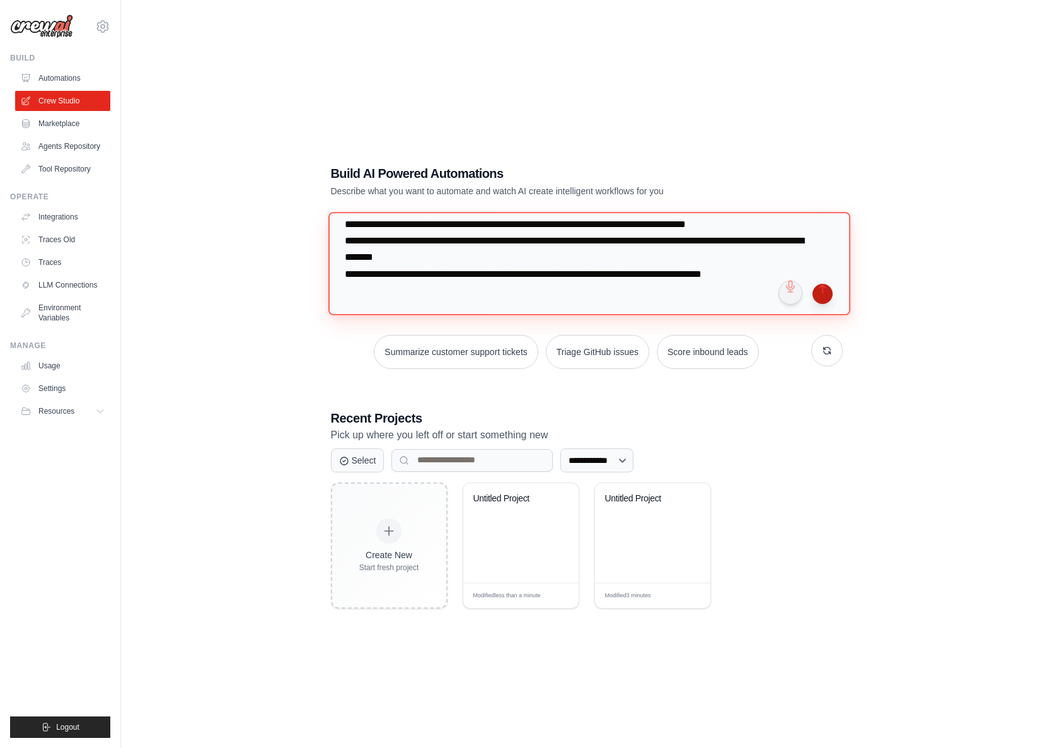
type textarea "**********"
click at [821, 289] on button "submit" at bounding box center [823, 294] width 20 height 20
click at [537, 266] on textarea "**********" at bounding box center [589, 263] width 522 height 103
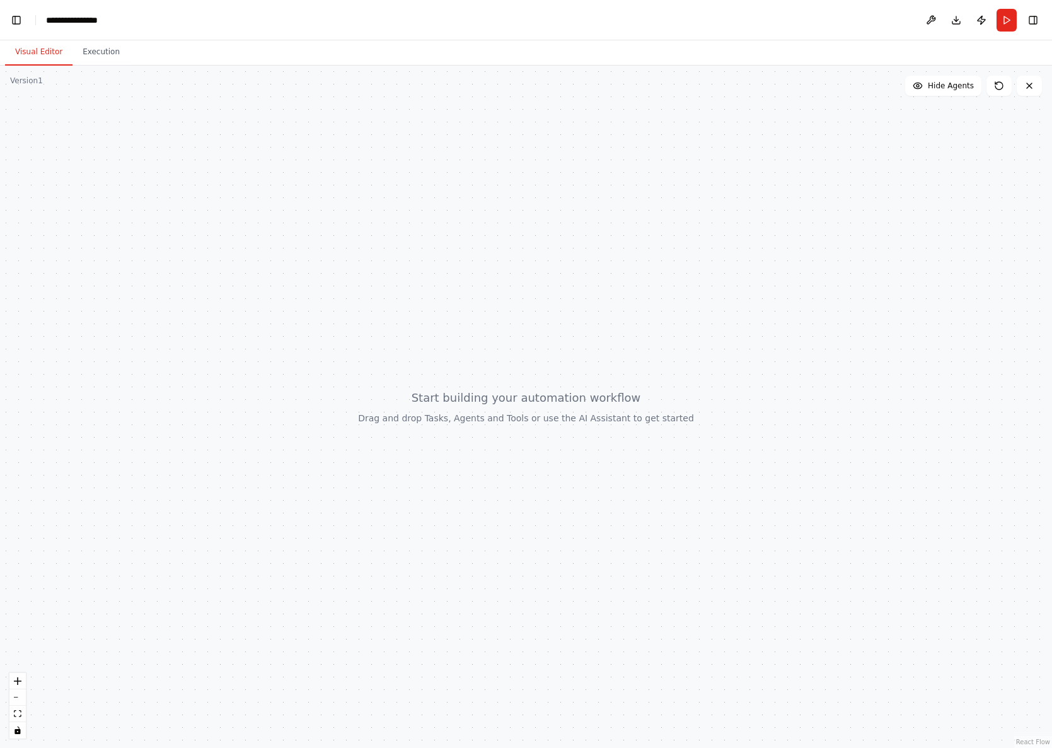
scroll to position [5486, 0]
click at [1026, 92] on button at bounding box center [1029, 86] width 25 height 20
click at [1029, 84] on icon at bounding box center [1029, 86] width 10 height 10
click at [1003, 83] on icon at bounding box center [999, 86] width 10 height 10
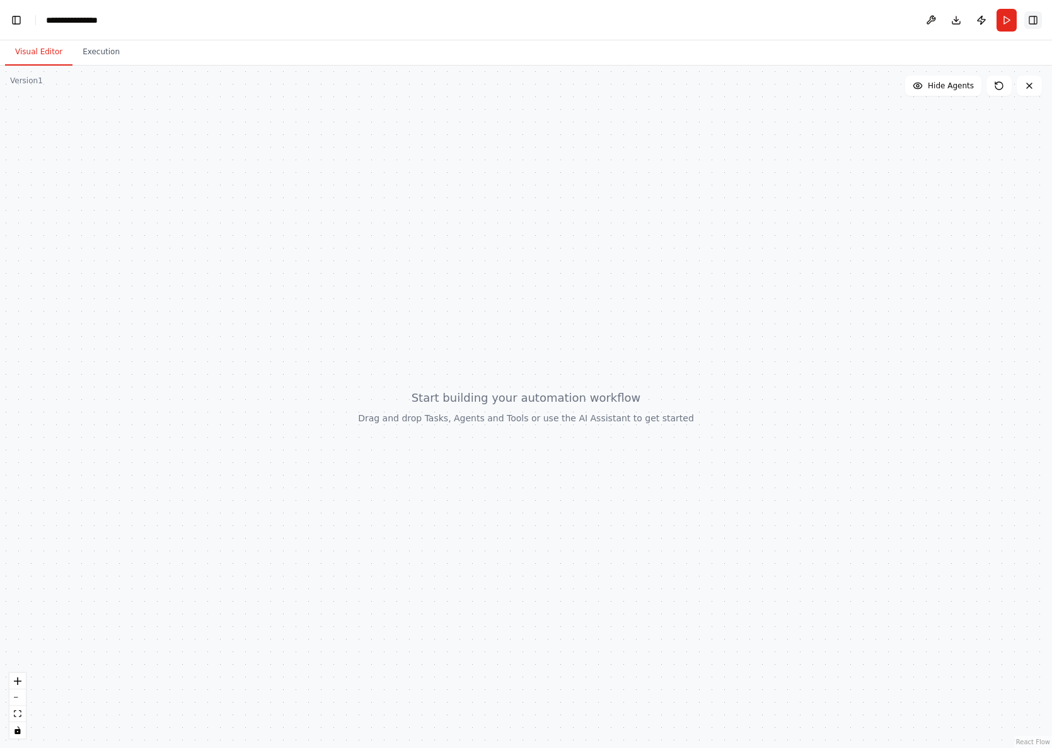
click at [1038, 17] on button "Toggle Right Sidebar" at bounding box center [1033, 20] width 18 height 18
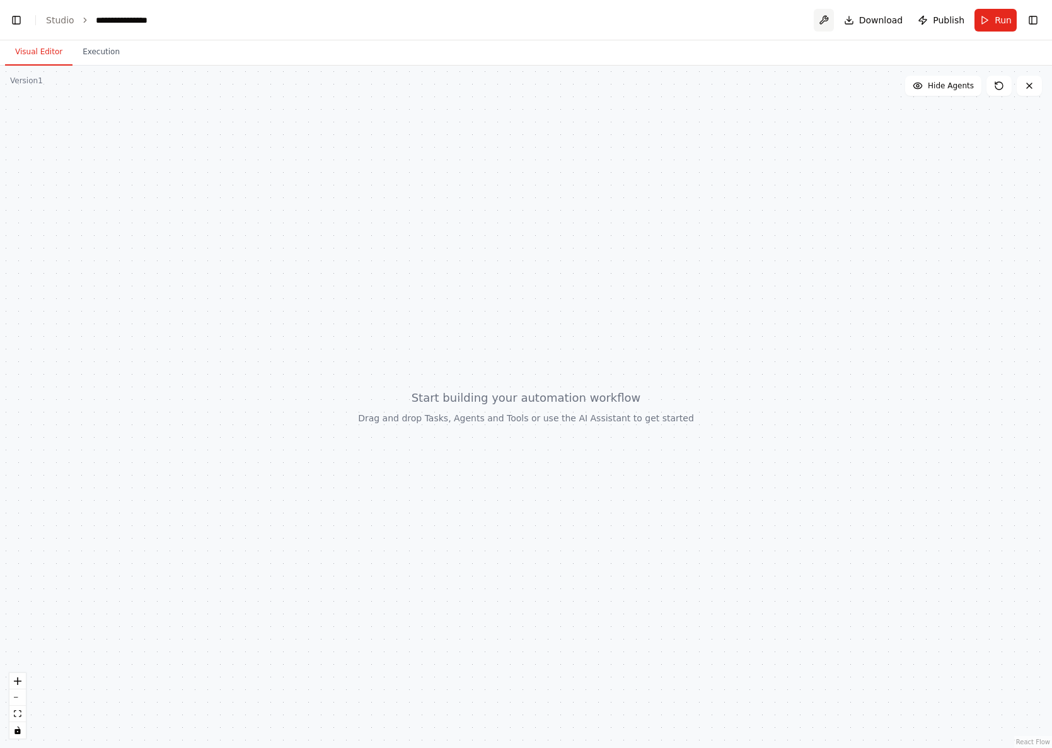
click at [825, 20] on button at bounding box center [824, 20] width 20 height 23
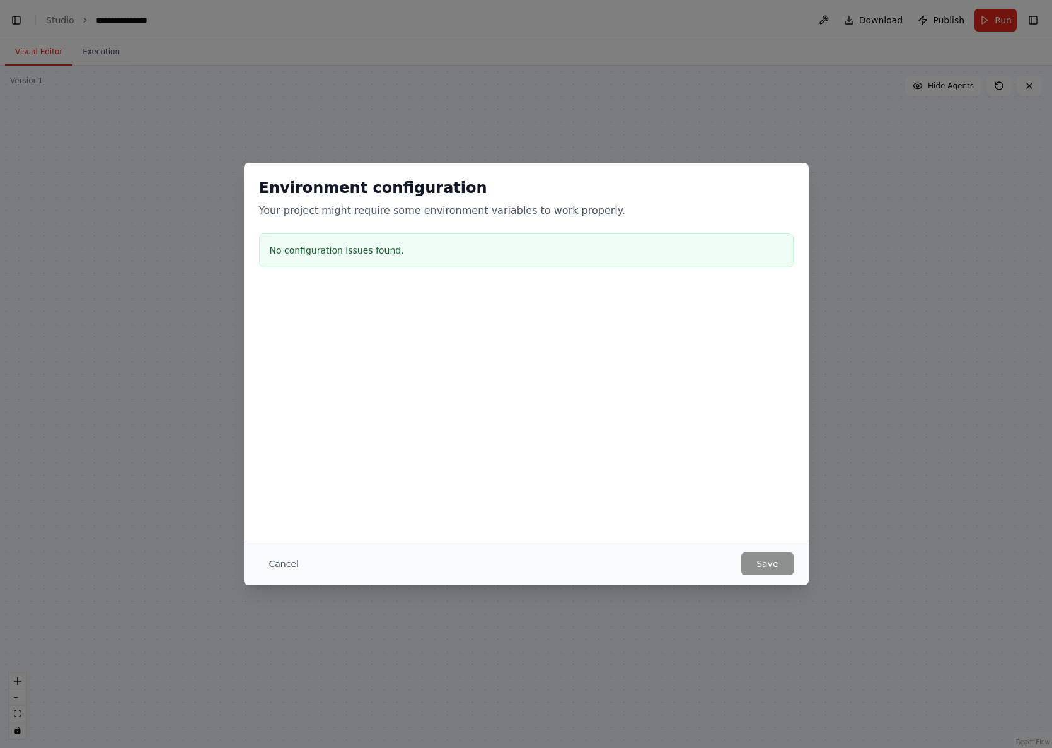
scroll to position [10101, 0]
click at [296, 550] on div "Cancel Save" at bounding box center [526, 562] width 565 height 43
click at [283, 567] on button "Cancel" at bounding box center [284, 563] width 50 height 23
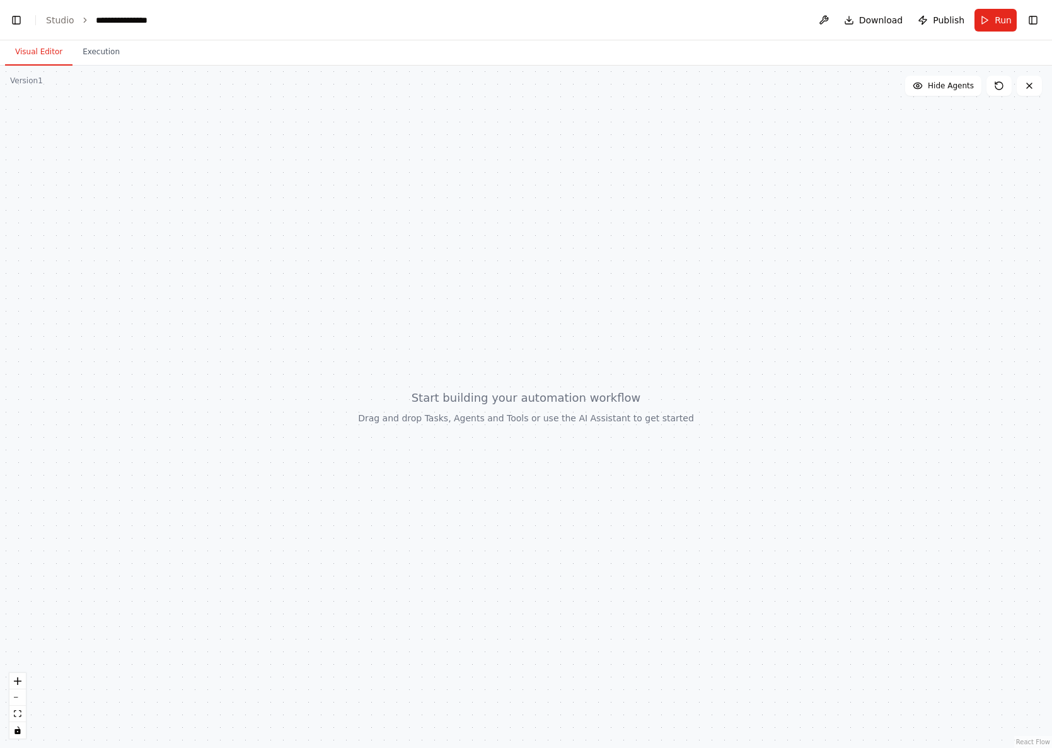
scroll to position [10153, 0]
click at [19, 84] on div "Version 1" at bounding box center [26, 81] width 33 height 10
click at [28, 77] on div "Version 1" at bounding box center [26, 81] width 33 height 10
click at [93, 45] on button "Execution" at bounding box center [100, 52] width 57 height 26
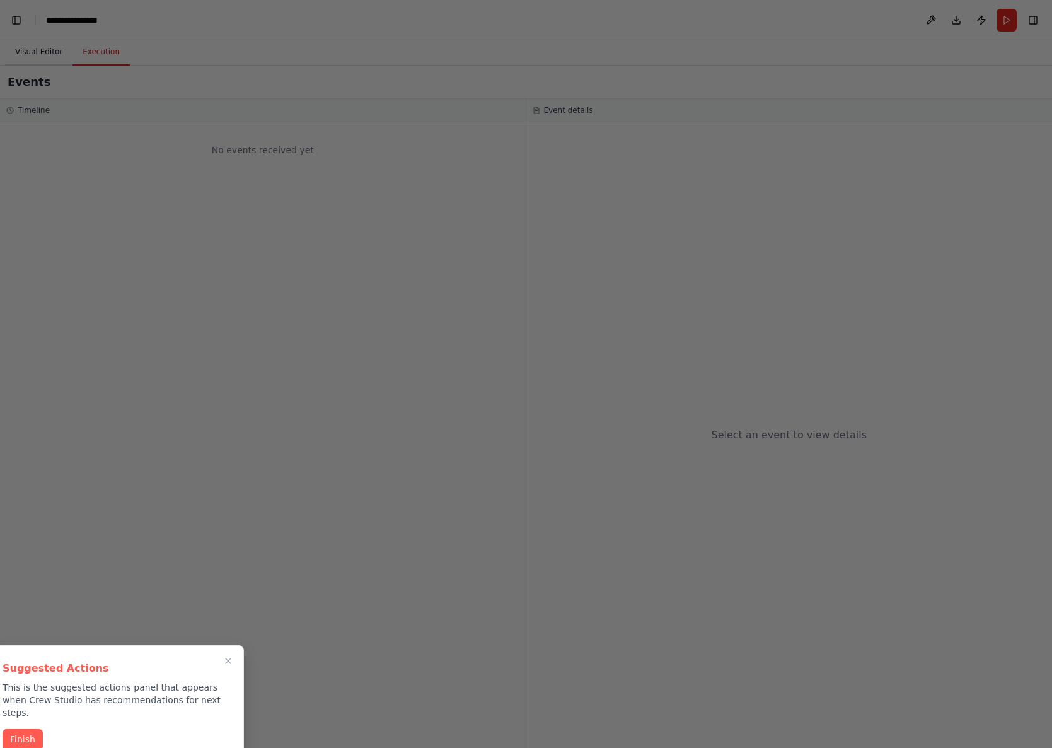
scroll to position [11024, 0]
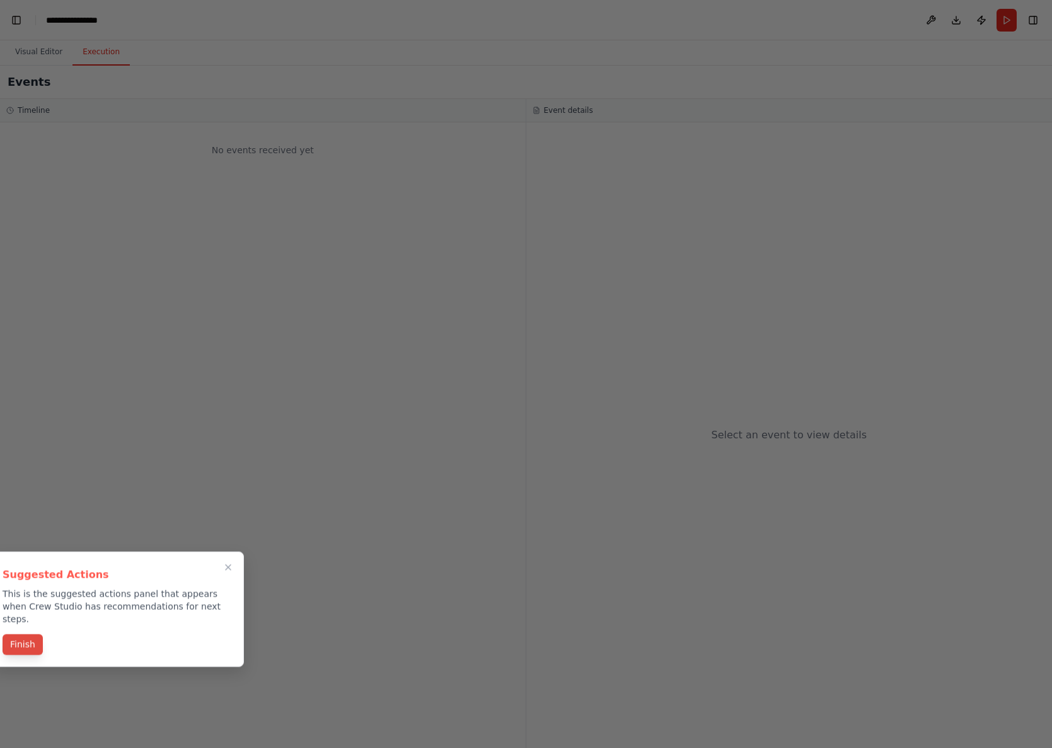
click at [25, 634] on button "Finish" at bounding box center [23, 644] width 40 height 21
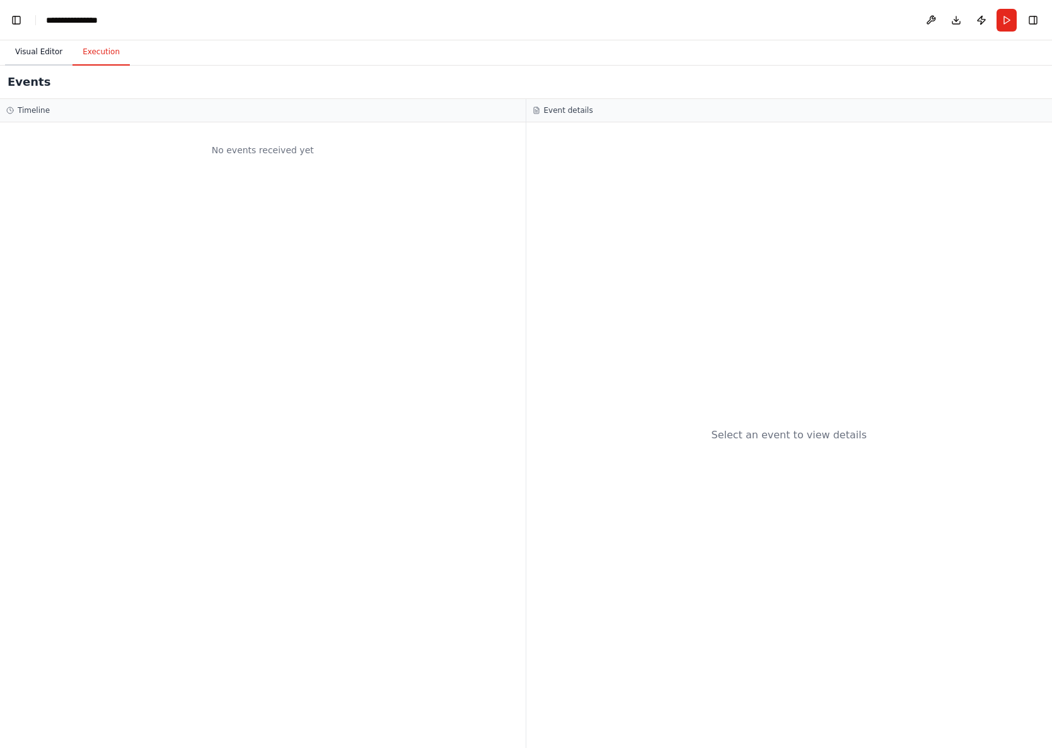
click at [54, 47] on button "Visual Editor" at bounding box center [38, 52] width 67 height 26
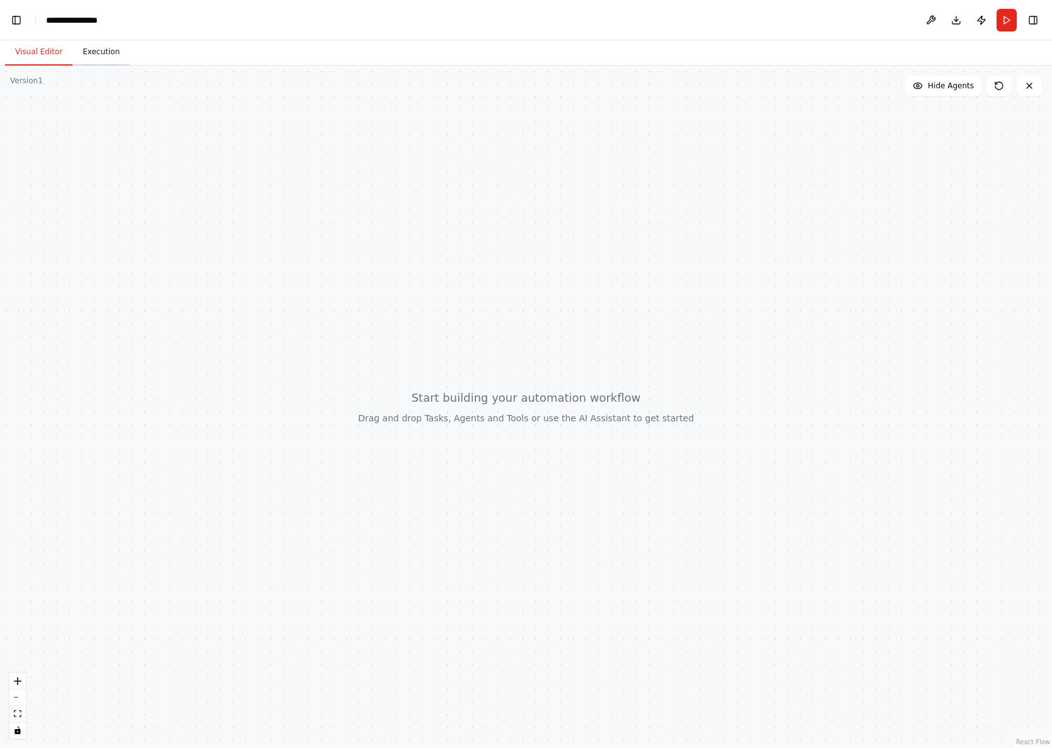
click at [83, 40] on button "Execution" at bounding box center [100, 52] width 57 height 26
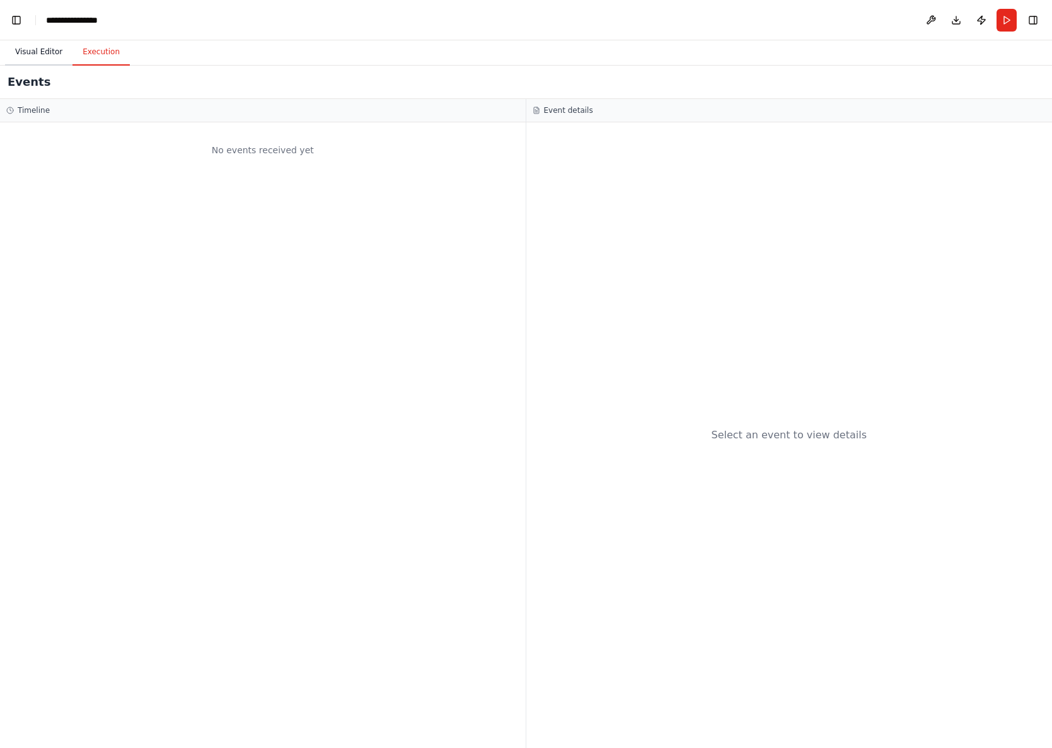
click at [48, 50] on button "Visual Editor" at bounding box center [38, 52] width 67 height 26
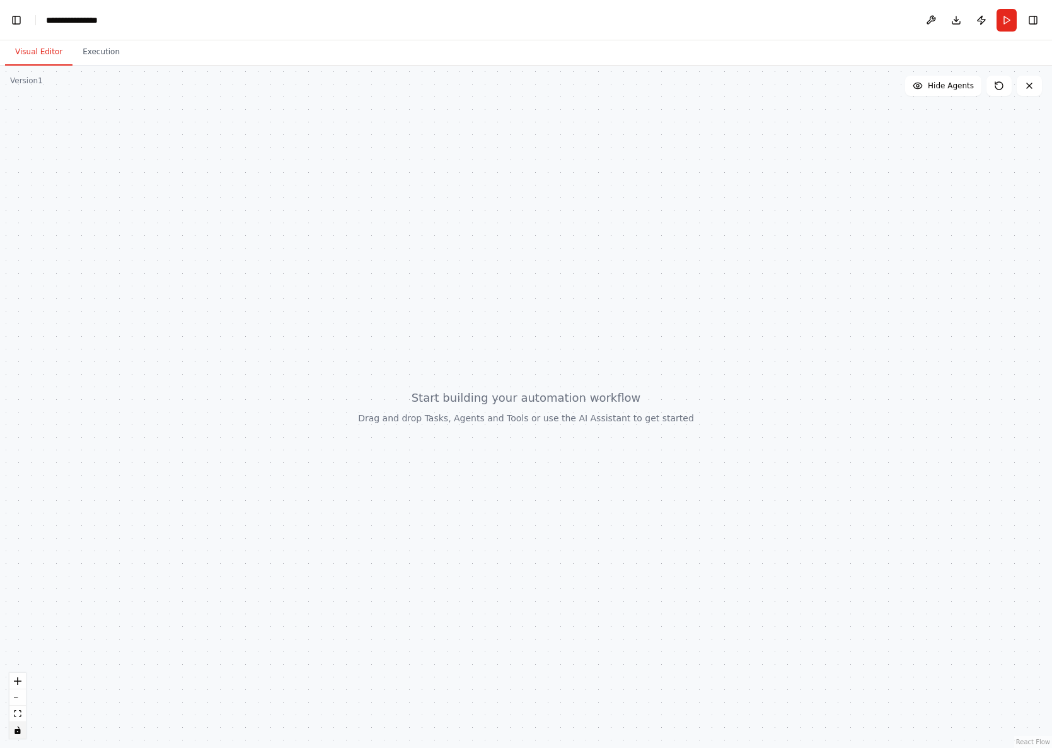
click at [16, 732] on icon "toggle interactivity" at bounding box center [17, 730] width 6 height 8
click at [21, 735] on button "toggle interactivity" at bounding box center [17, 730] width 16 height 16
drag, startPoint x: 449, startPoint y: 349, endPoint x: 580, endPoint y: 375, distance: 133.6
click at [580, 375] on div at bounding box center [526, 407] width 1052 height 682
click at [572, 407] on div at bounding box center [526, 407] width 1052 height 682
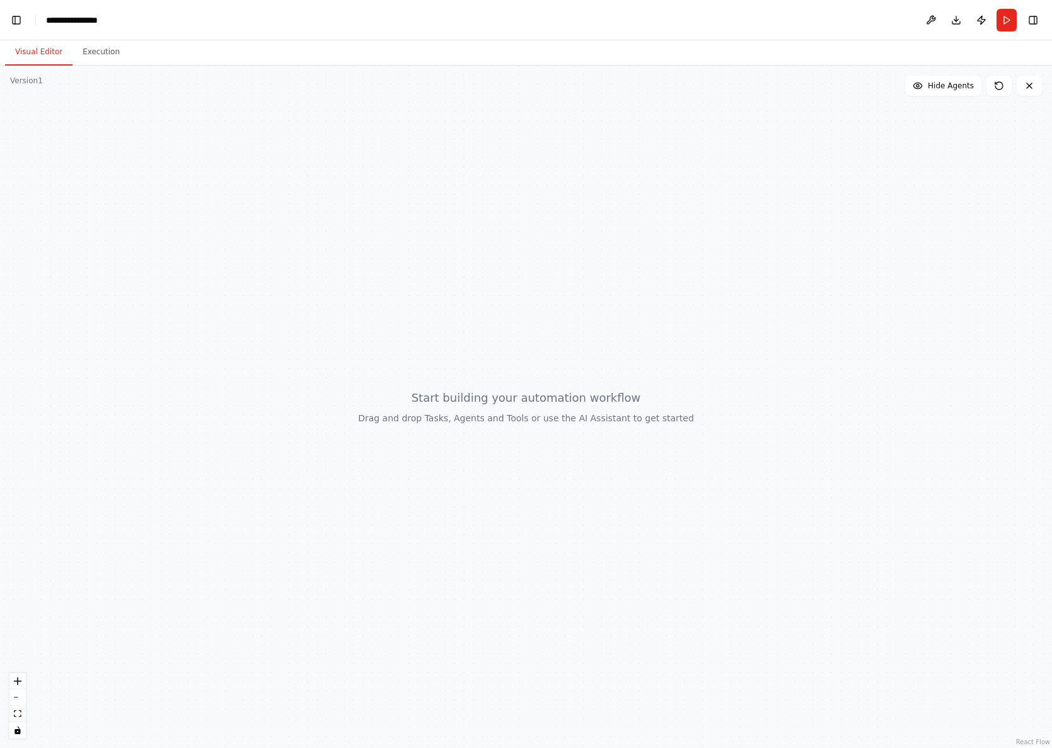
scroll to position [21442, 0]
drag, startPoint x: 356, startPoint y: 141, endPoint x: 390, endPoint y: 399, distance: 260.1
click at [390, 399] on div at bounding box center [526, 407] width 1052 height 682
drag, startPoint x: 469, startPoint y: 483, endPoint x: 530, endPoint y: 263, distance: 227.6
click at [527, 267] on div at bounding box center [526, 407] width 1052 height 682
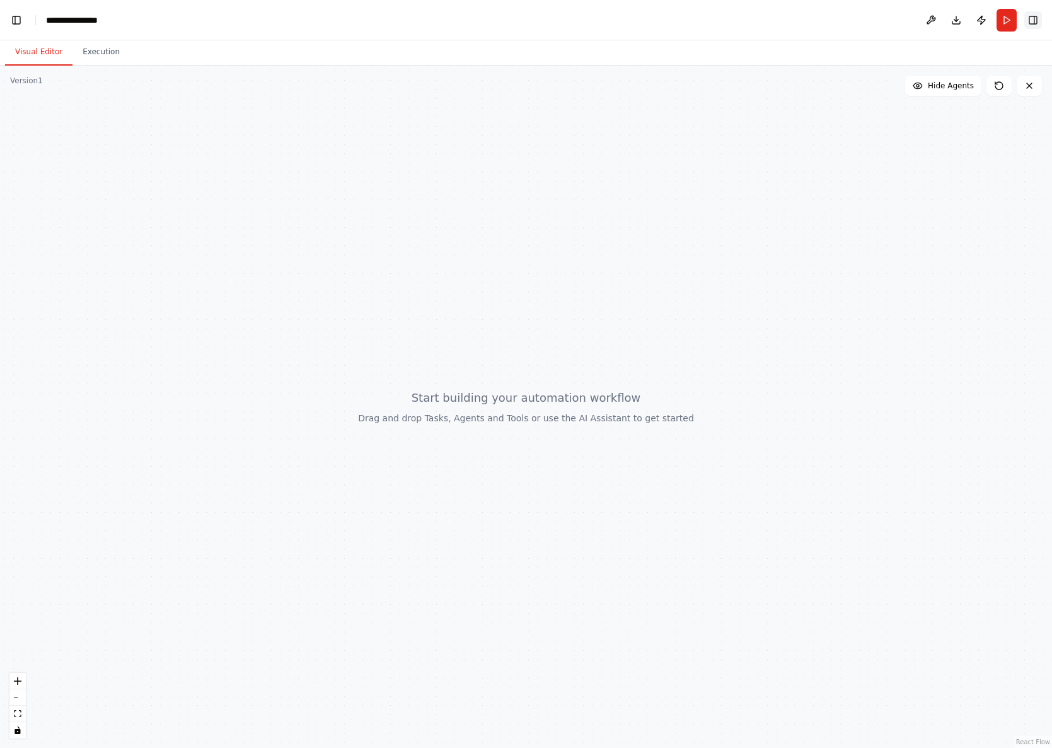
click at [1029, 21] on button "Toggle Right Sidebar" at bounding box center [1033, 20] width 18 height 18
click at [71, 30] on header "**********" at bounding box center [526, 20] width 1052 height 40
click at [87, 20] on div "**********" at bounding box center [79, 20] width 66 height 13
click at [121, 20] on div "**********" at bounding box center [93, 20] width 95 height 13
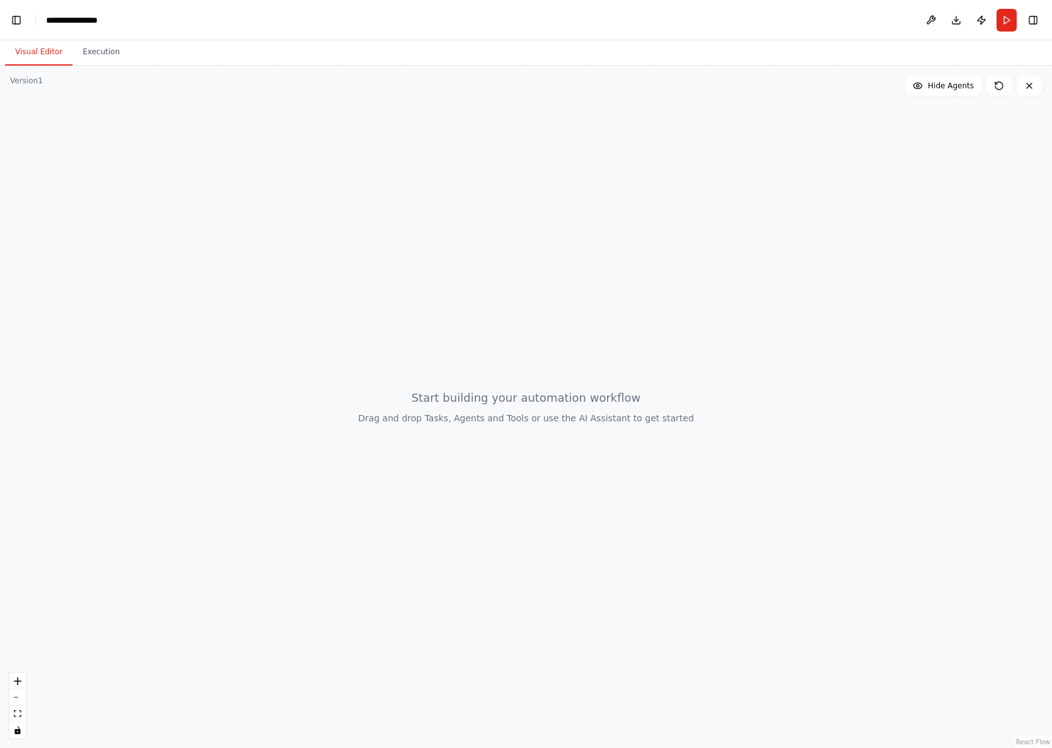
click at [316, 124] on div at bounding box center [526, 407] width 1052 height 682
click at [947, 80] on button "Hide Agents" at bounding box center [943, 86] width 76 height 20
click at [956, 83] on span "Show Agents" at bounding box center [949, 86] width 49 height 10
click at [1029, 88] on icon at bounding box center [1029, 86] width 10 height 10
click at [836, 424] on div at bounding box center [526, 407] width 1052 height 682
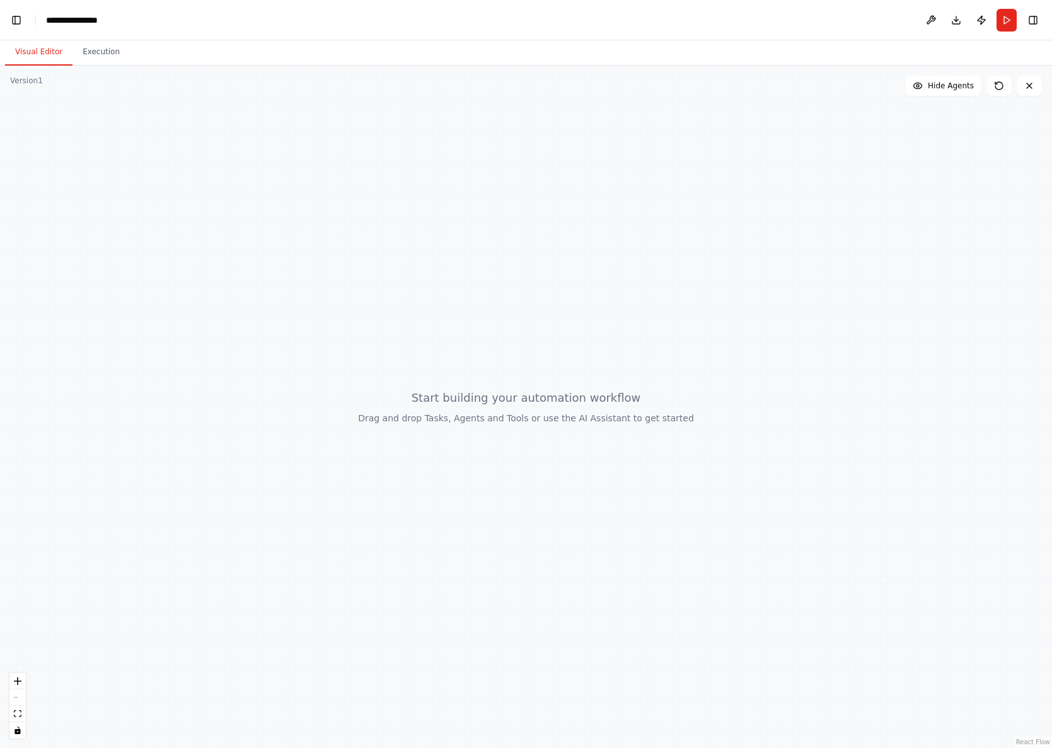
click at [1038, 738] on link "React Flow" at bounding box center [1033, 741] width 34 height 7
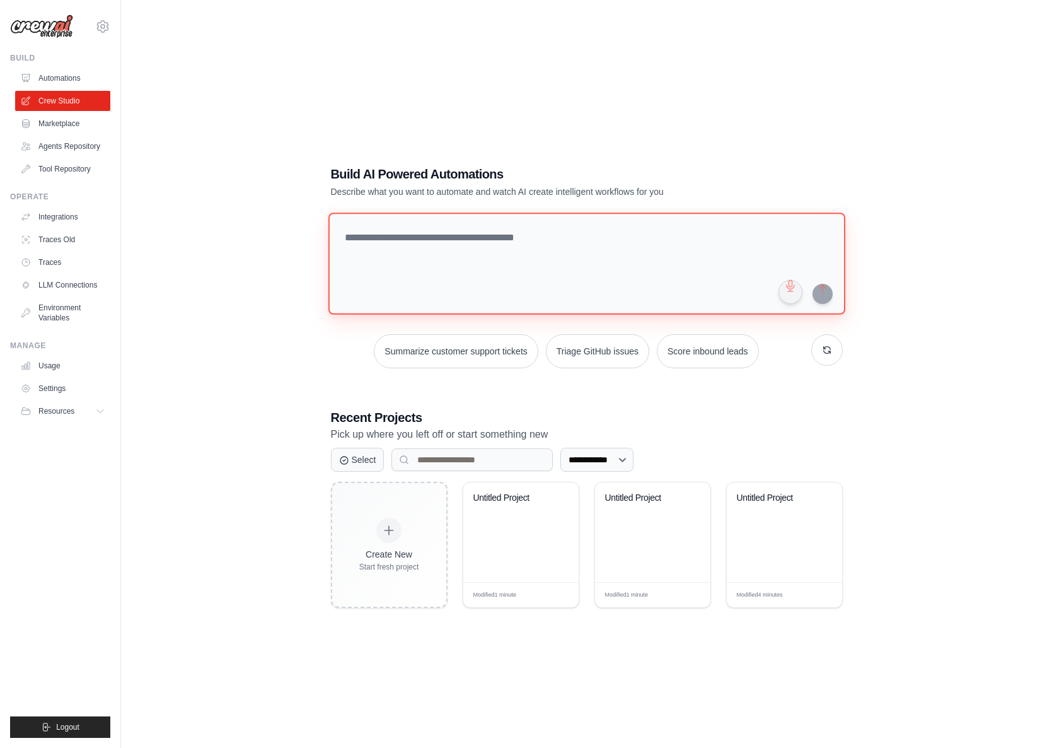
click at [482, 252] on textarea at bounding box center [586, 263] width 517 height 102
paste textarea "**********"
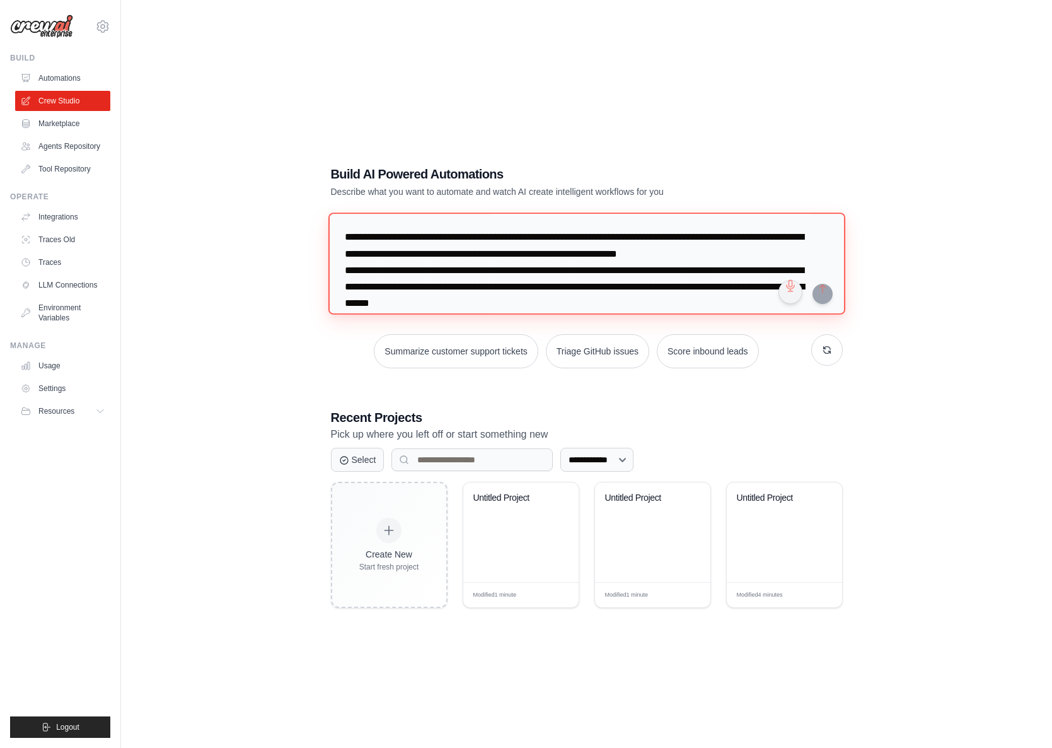
scroll to position [95, 0]
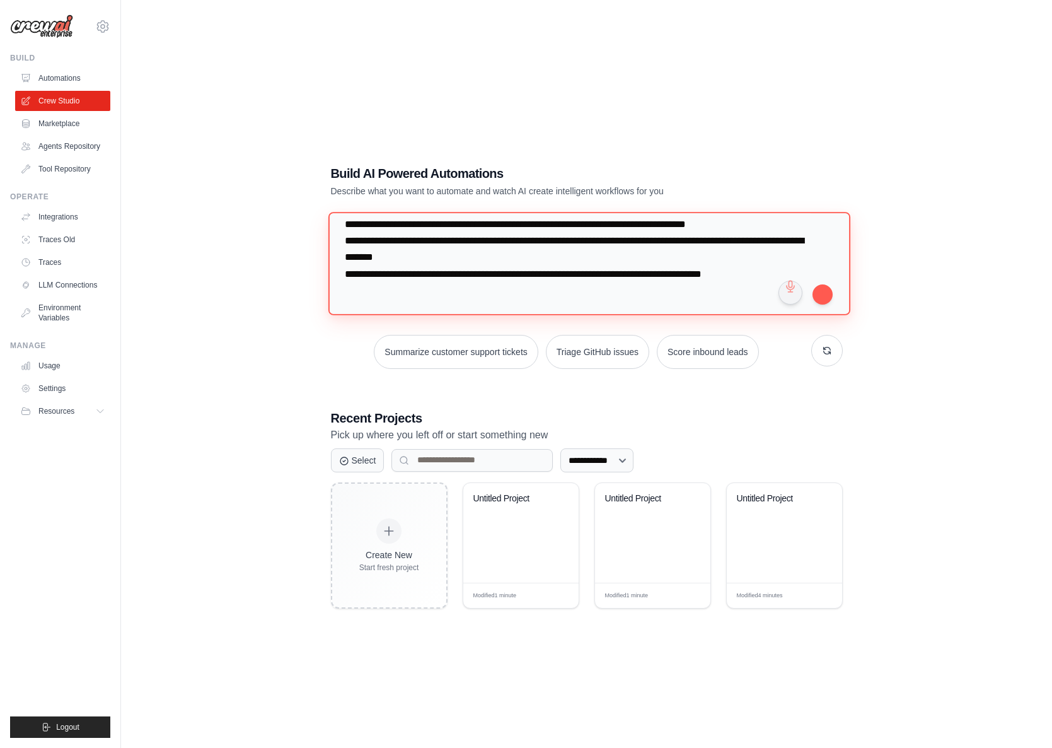
type textarea "**********"
click at [820, 287] on button "submit" at bounding box center [823, 294] width 20 height 20
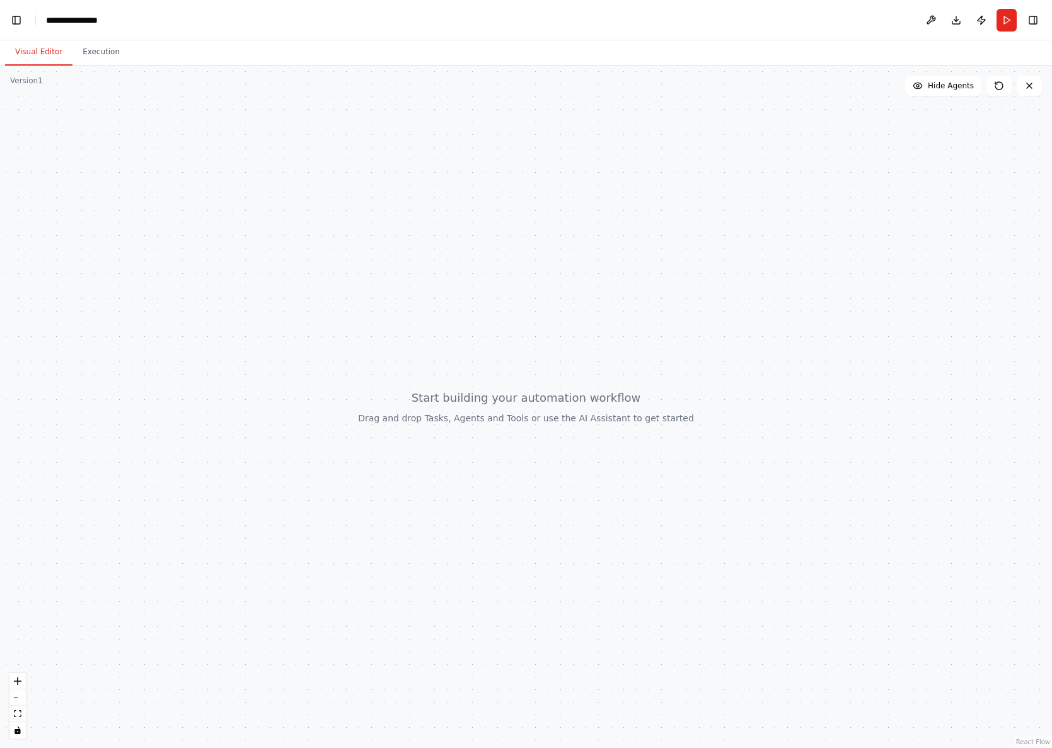
scroll to position [16702, 0]
click at [62, 20] on div "**********" at bounding box center [79, 20] width 66 height 13
click at [15, 21] on button "Toggle Left Sidebar" at bounding box center [17, 20] width 18 height 18
click at [55, 21] on link "Studio" at bounding box center [60, 20] width 28 height 10
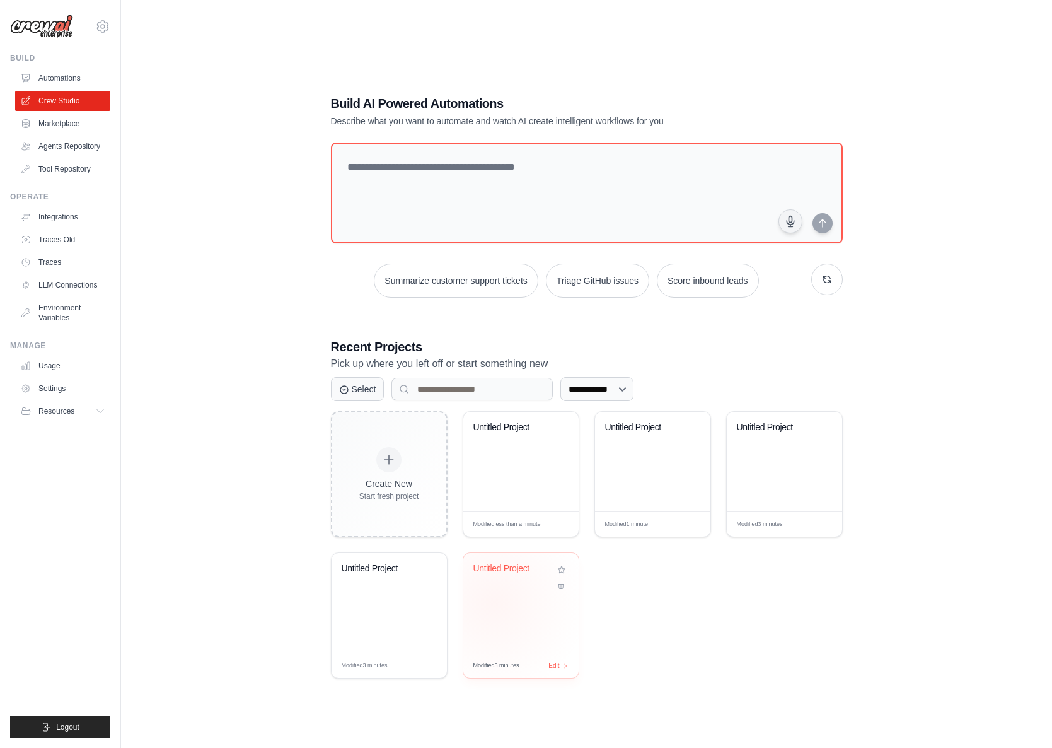
click at [494, 601] on div "Untitled Project" at bounding box center [520, 603] width 115 height 100
click at [371, 590] on div "Untitled Project" at bounding box center [389, 603] width 115 height 100
click at [755, 438] on div "Untitled Project" at bounding box center [784, 436] width 95 height 29
click at [637, 460] on div "Untitled Project" at bounding box center [652, 462] width 115 height 100
click at [533, 447] on div "Untitled Project" at bounding box center [520, 436] width 95 height 29
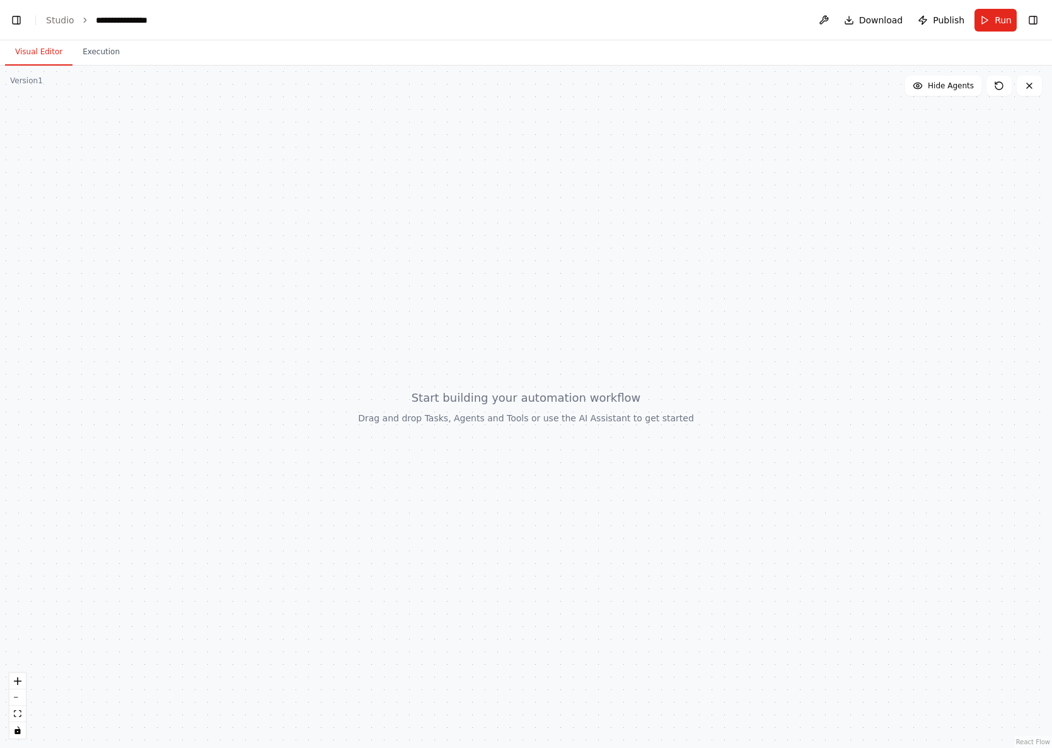
scroll to position [93, 0]
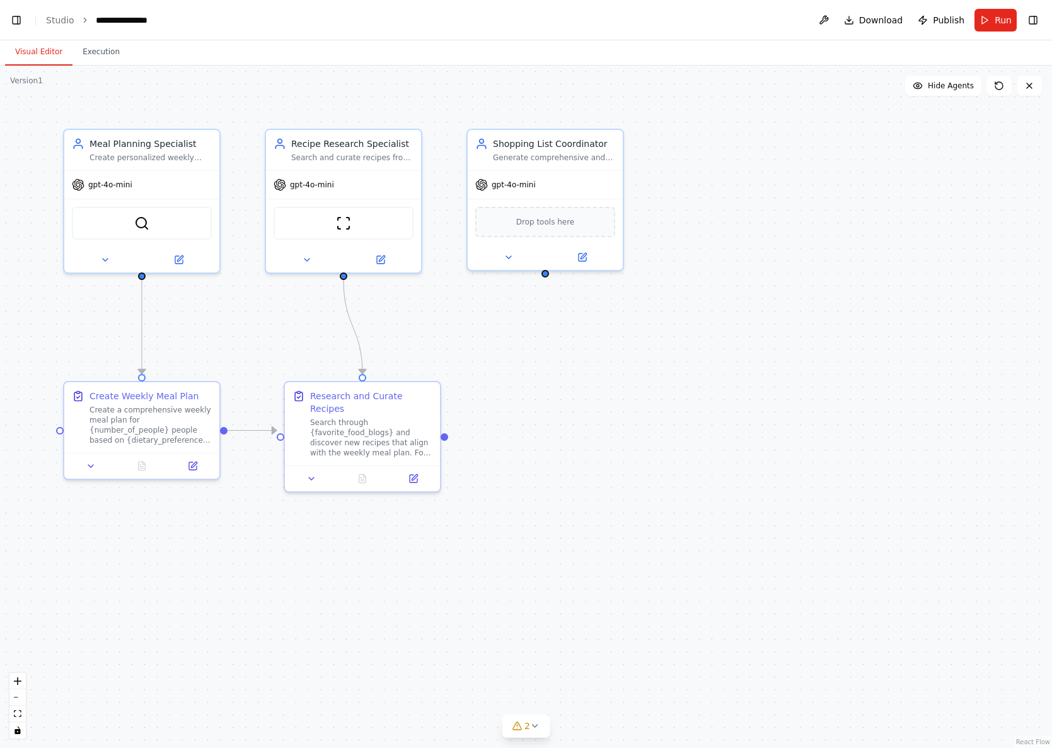
scroll to position [5649, 0]
click at [535, 393] on div ".deletable-edge-delete-btn { width: 20px; height: 20px; border: 0px solid #ffff…" at bounding box center [526, 407] width 1052 height 682
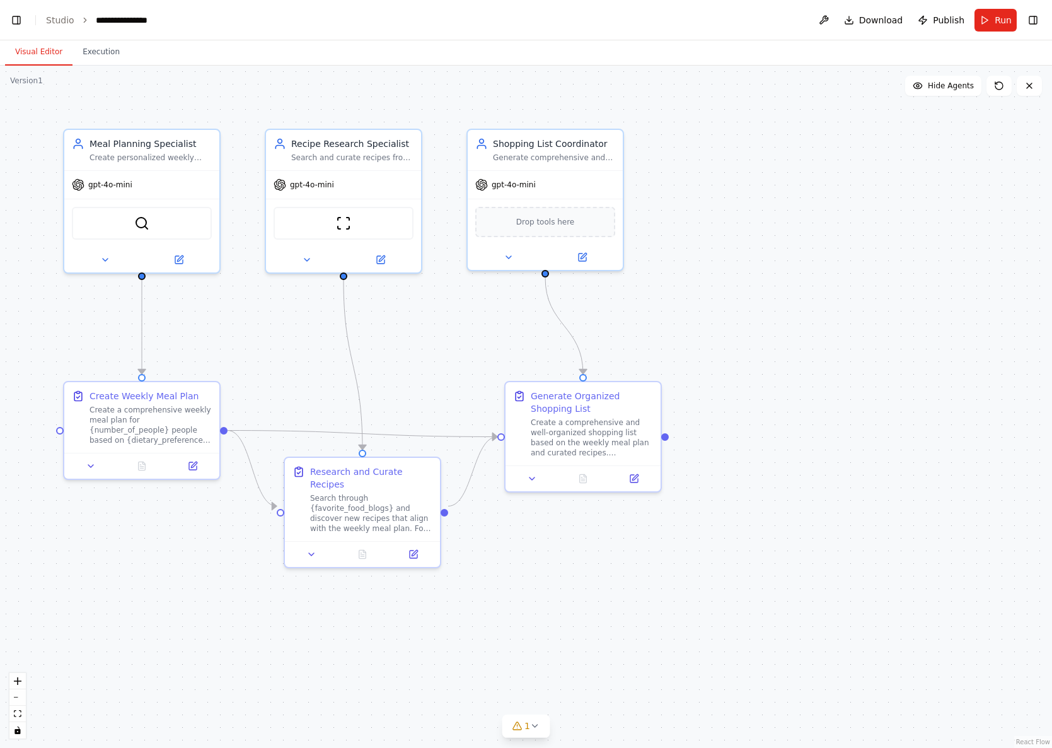
drag, startPoint x: 642, startPoint y: 367, endPoint x: 615, endPoint y: 360, distance: 27.4
click at [615, 360] on div ".deletable-edge-delete-btn { width: 20px; height: 20px; border: 0px solid #ffff…" at bounding box center [526, 407] width 1052 height 682
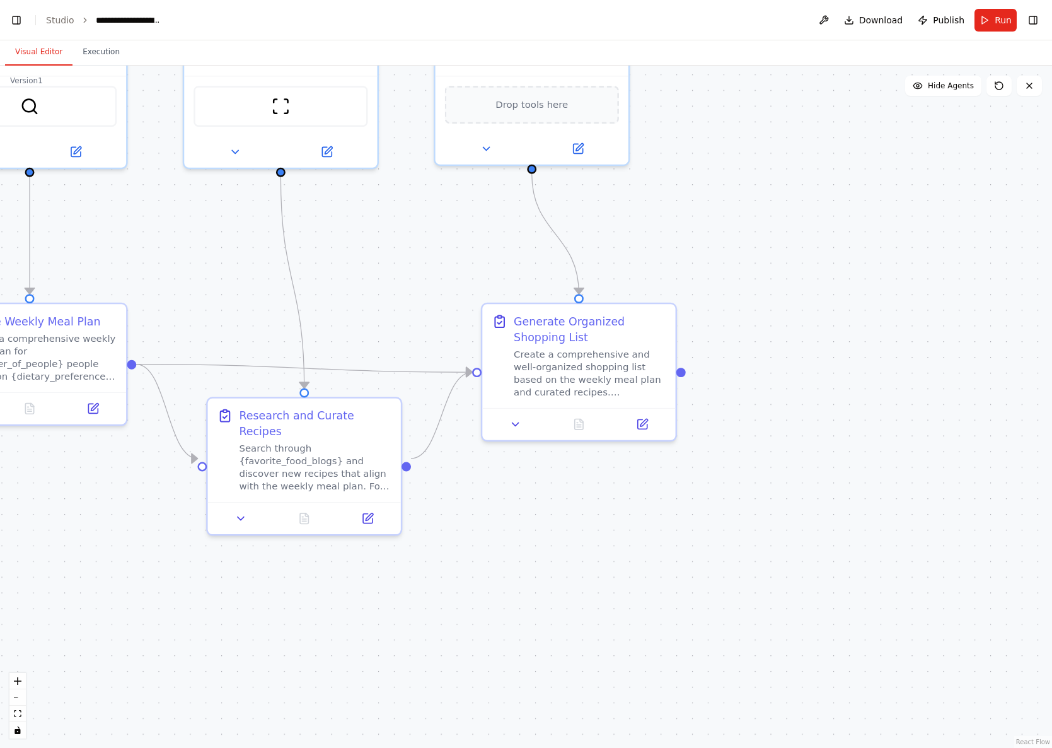
scroll to position [7229, 0]
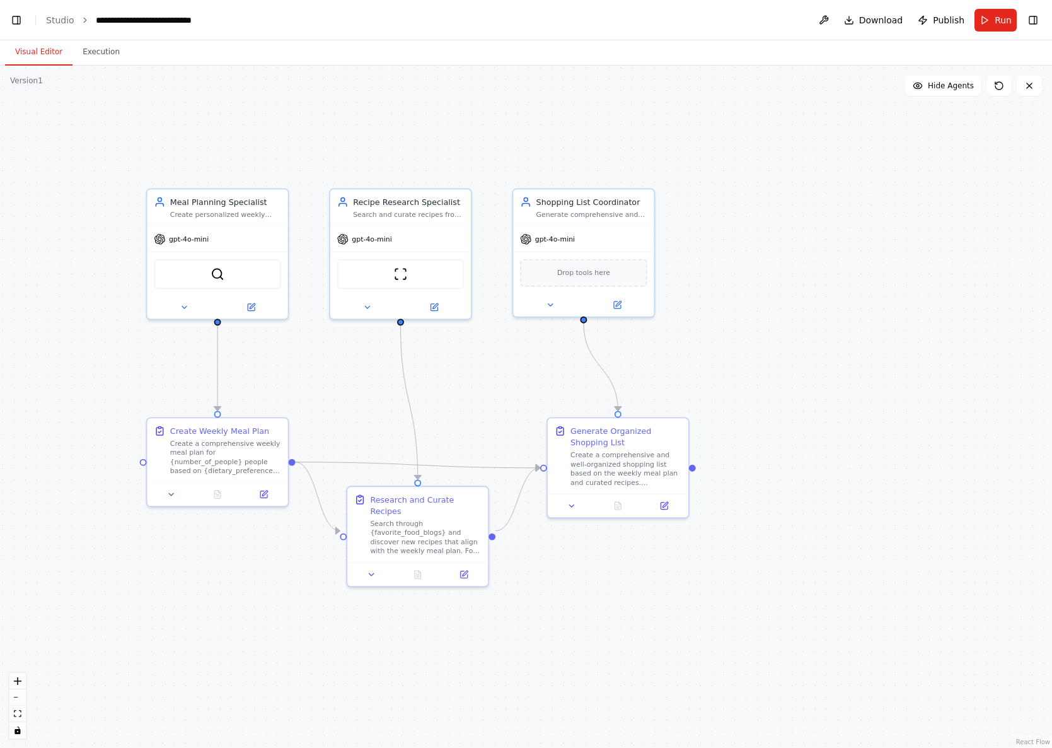
drag, startPoint x: 431, startPoint y: 338, endPoint x: 463, endPoint y: 359, distance: 38.1
click at [463, 359] on div ".deletable-edge-delete-btn { width: 20px; height: 20px; border: 0px solid #ffff…" at bounding box center [526, 407] width 1052 height 682
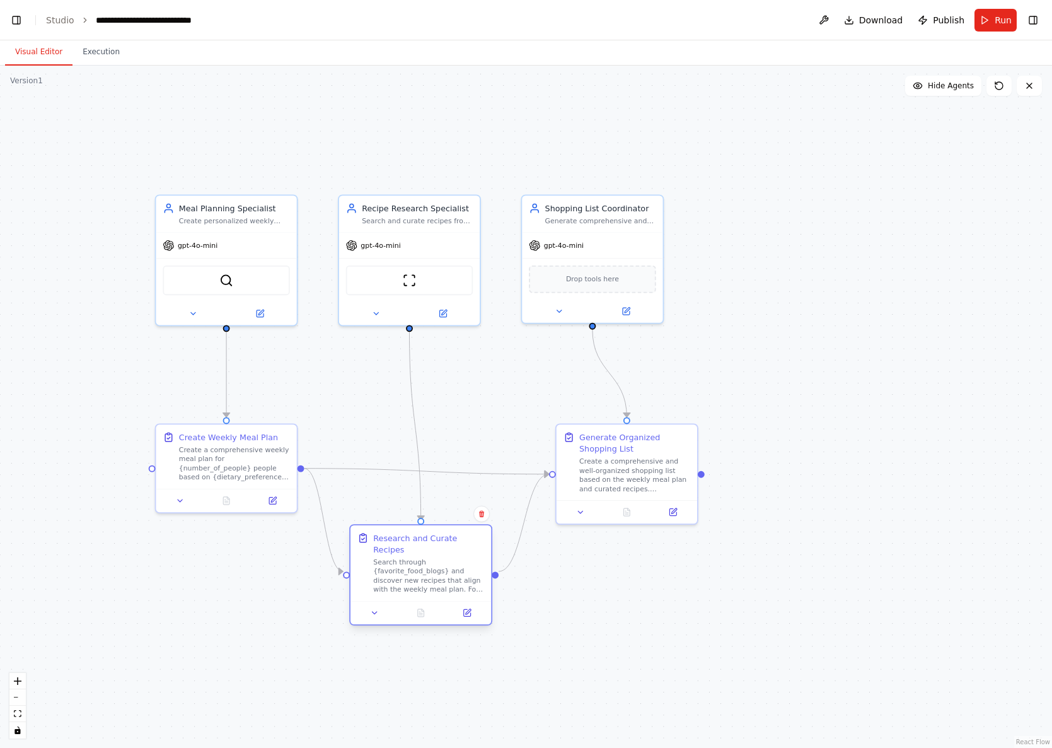
drag, startPoint x: 451, startPoint y: 535, endPoint x: 439, endPoint y: 576, distance: 43.1
click at [439, 576] on div "Search through {favorite_food_blogs} and discover new recipes that align with t…" at bounding box center [428, 575] width 111 height 37
click at [55, 13] on header "**********" at bounding box center [526, 20] width 1052 height 40
click at [58, 21] on link "Studio" at bounding box center [60, 20] width 28 height 10
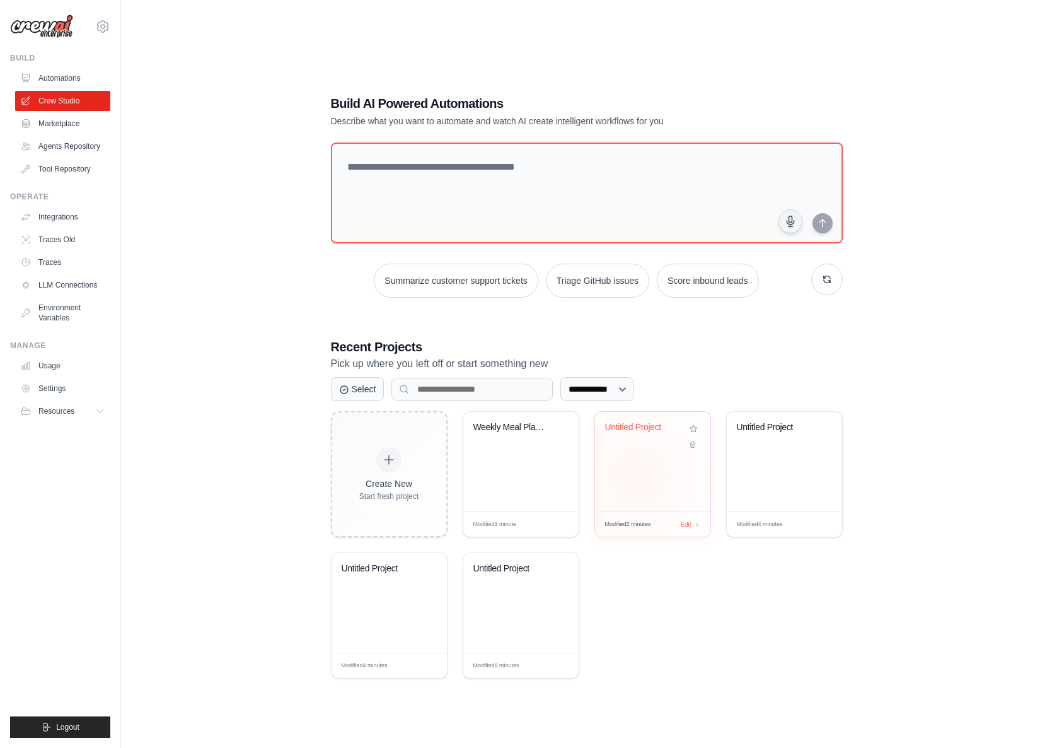
click at [637, 475] on div "Untitled Project" at bounding box center [652, 462] width 115 height 100
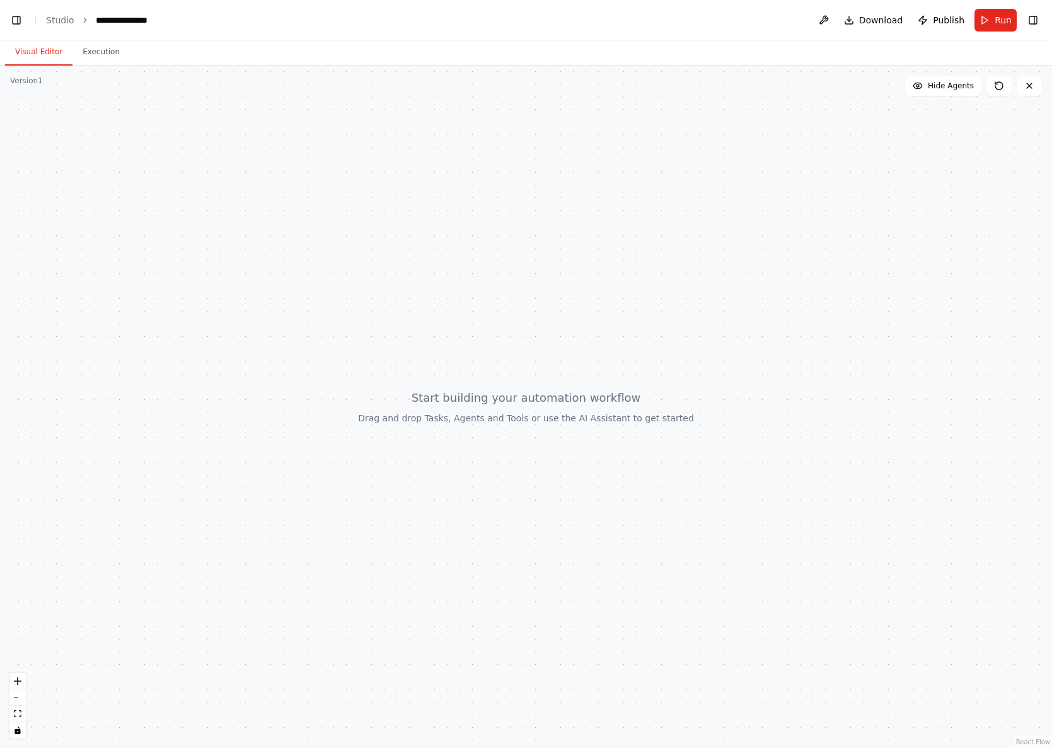
scroll to position [16702, 0]
click at [61, 17] on link "Studio" at bounding box center [60, 20] width 28 height 10
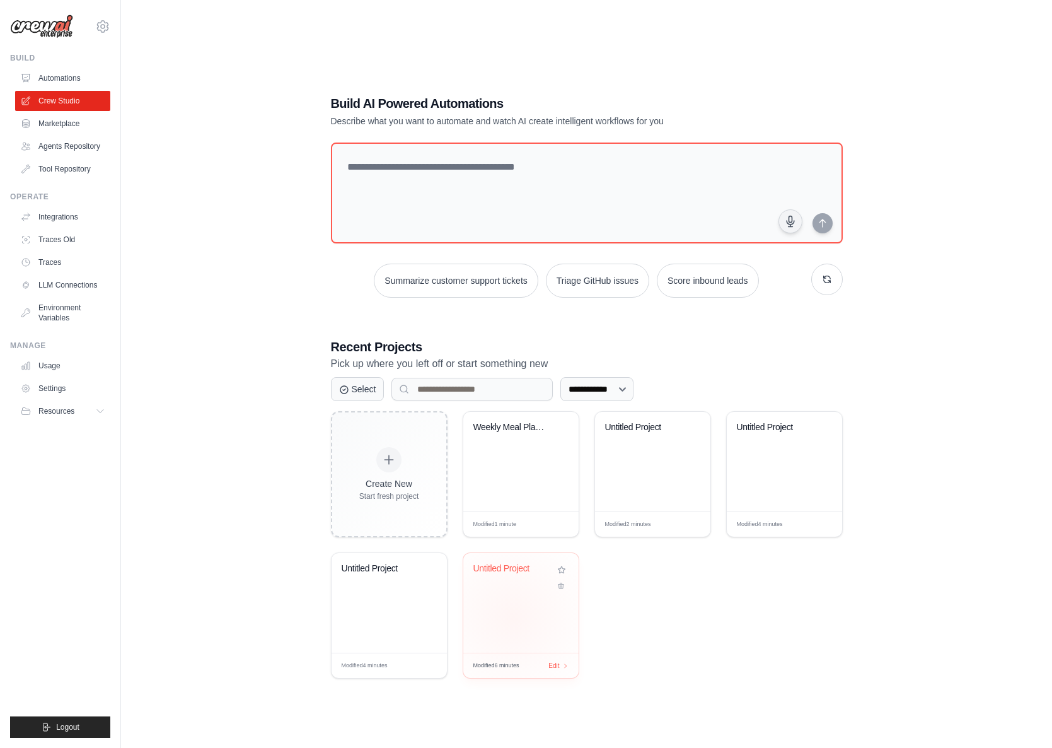
click at [512, 615] on div "Untitled Project" at bounding box center [520, 603] width 115 height 100
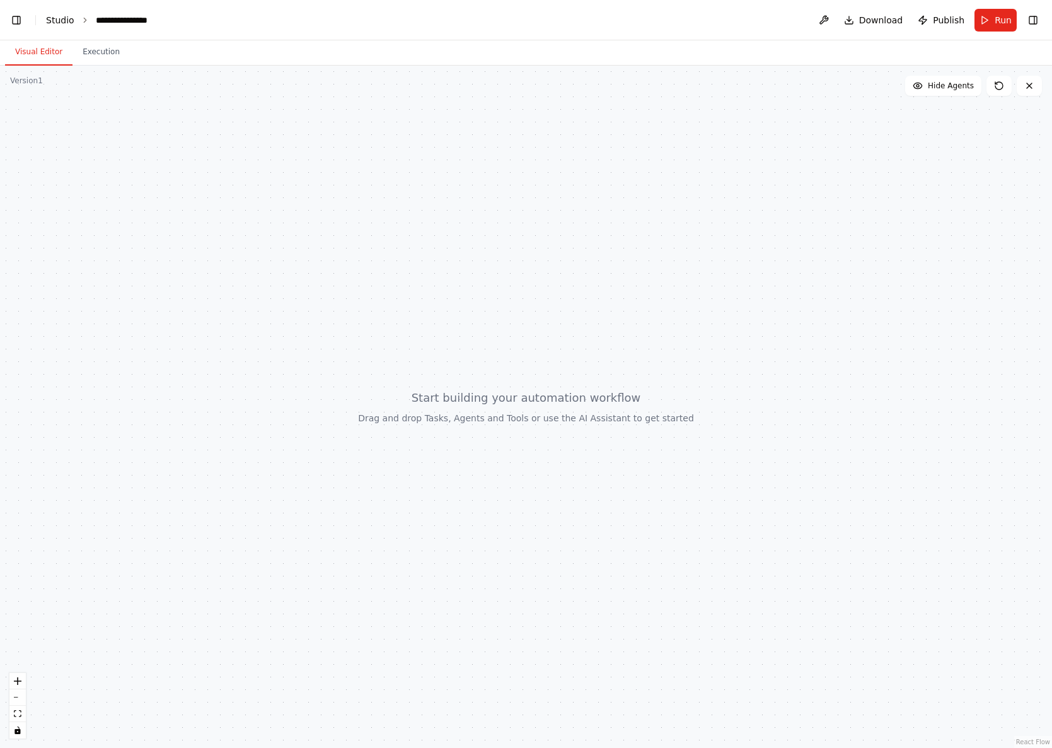
click at [57, 22] on link "Studio" at bounding box center [60, 20] width 28 height 10
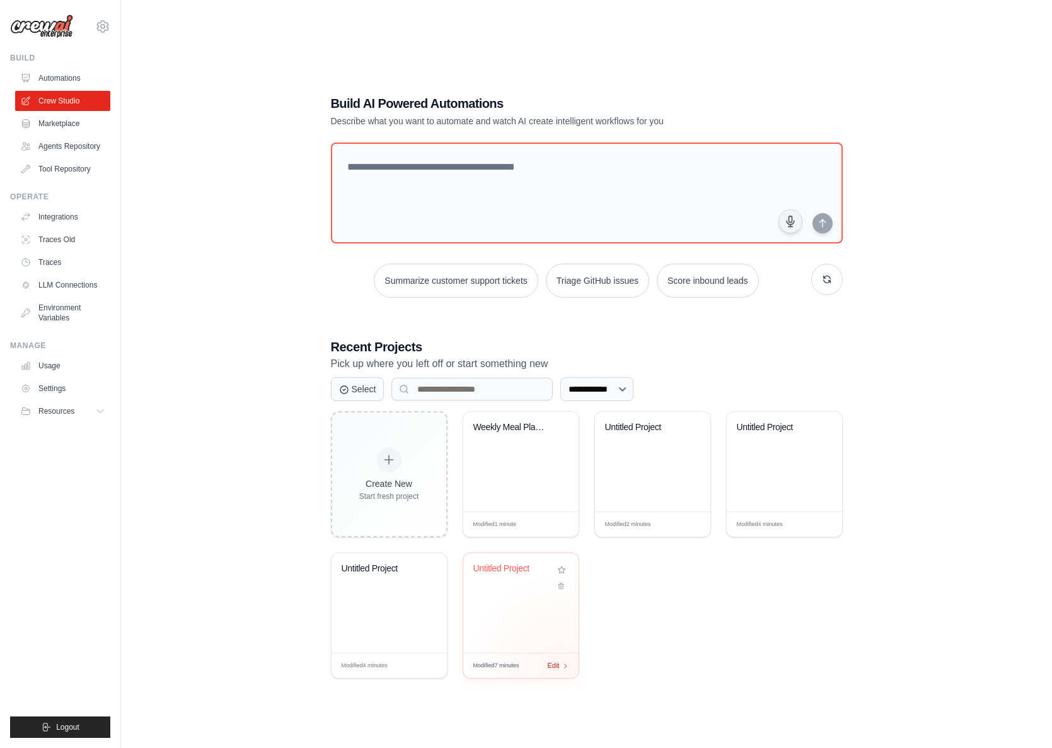
click at [559, 663] on span "Edit" at bounding box center [554, 665] width 12 height 11
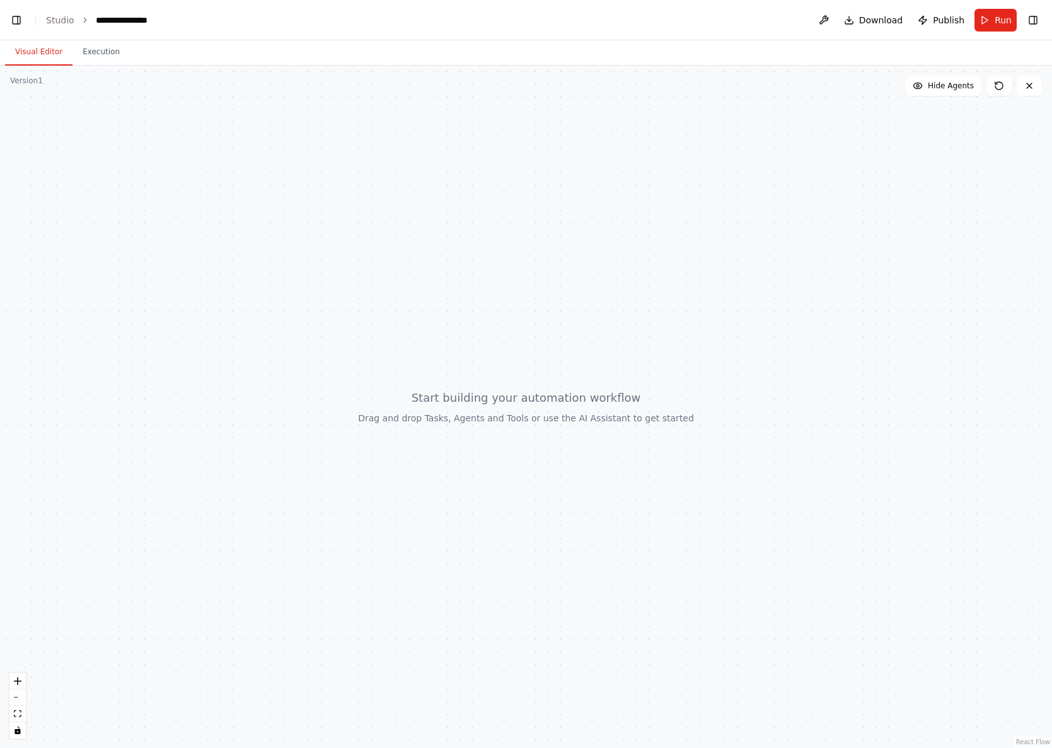
scroll to position [17431, 0]
click at [59, 24] on link "Studio" at bounding box center [60, 20] width 28 height 10
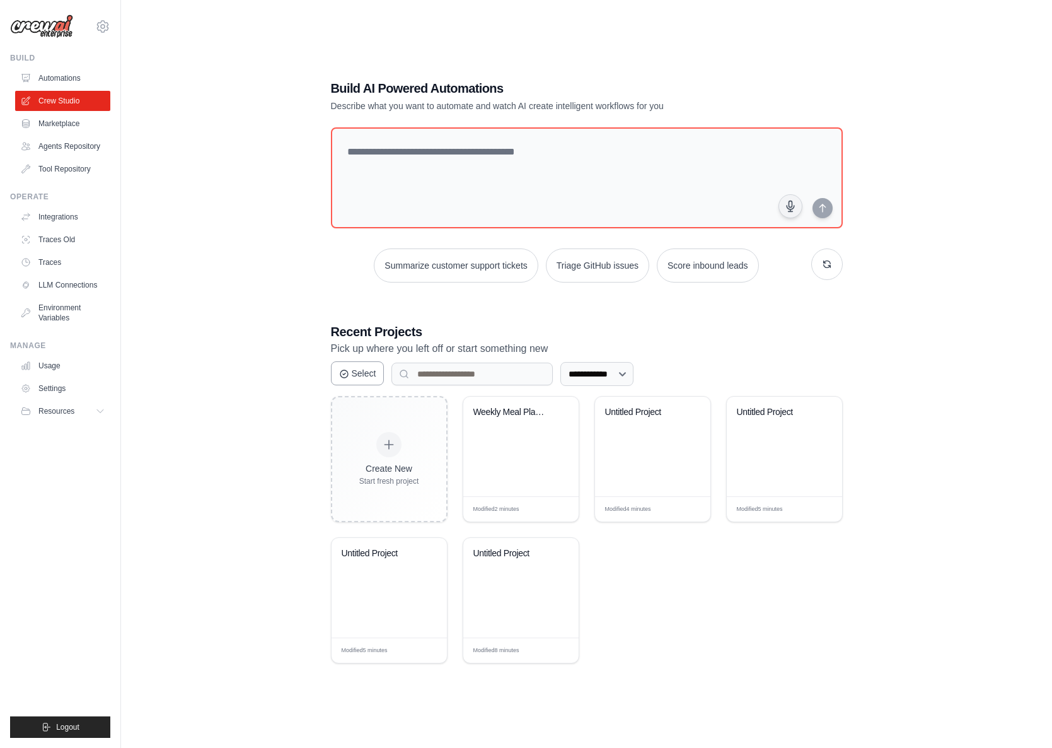
scroll to position [25, 0]
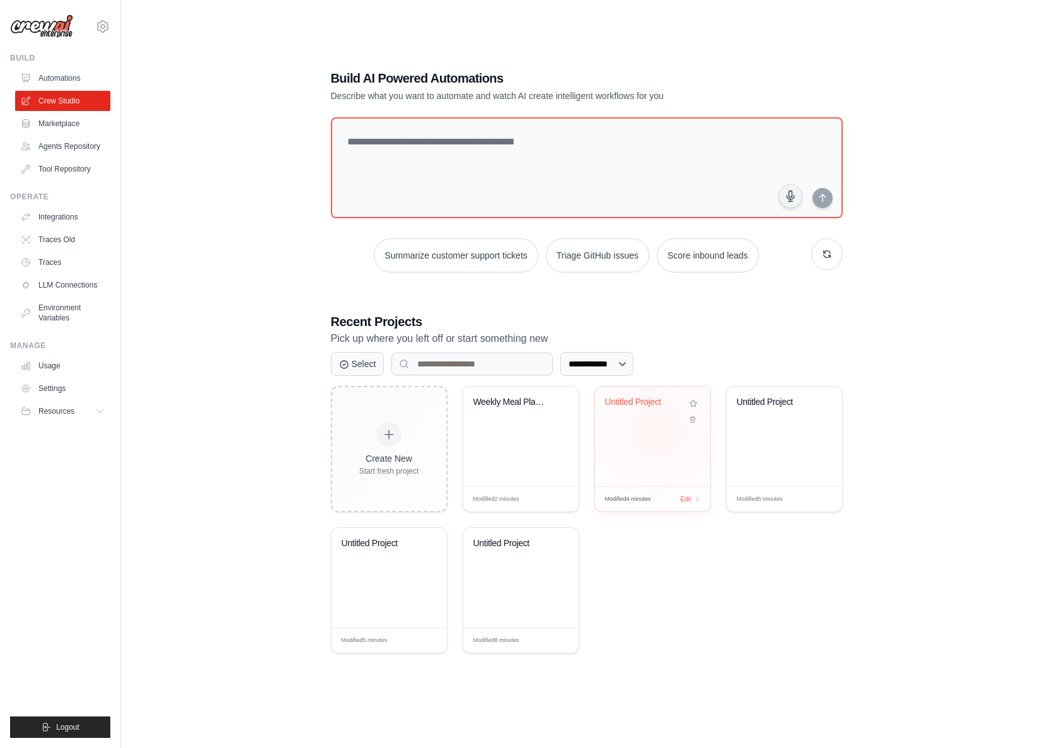
click at [657, 429] on div "Untitled Project" at bounding box center [652, 436] width 115 height 100
